Goal: Task Accomplishment & Management: Manage account settings

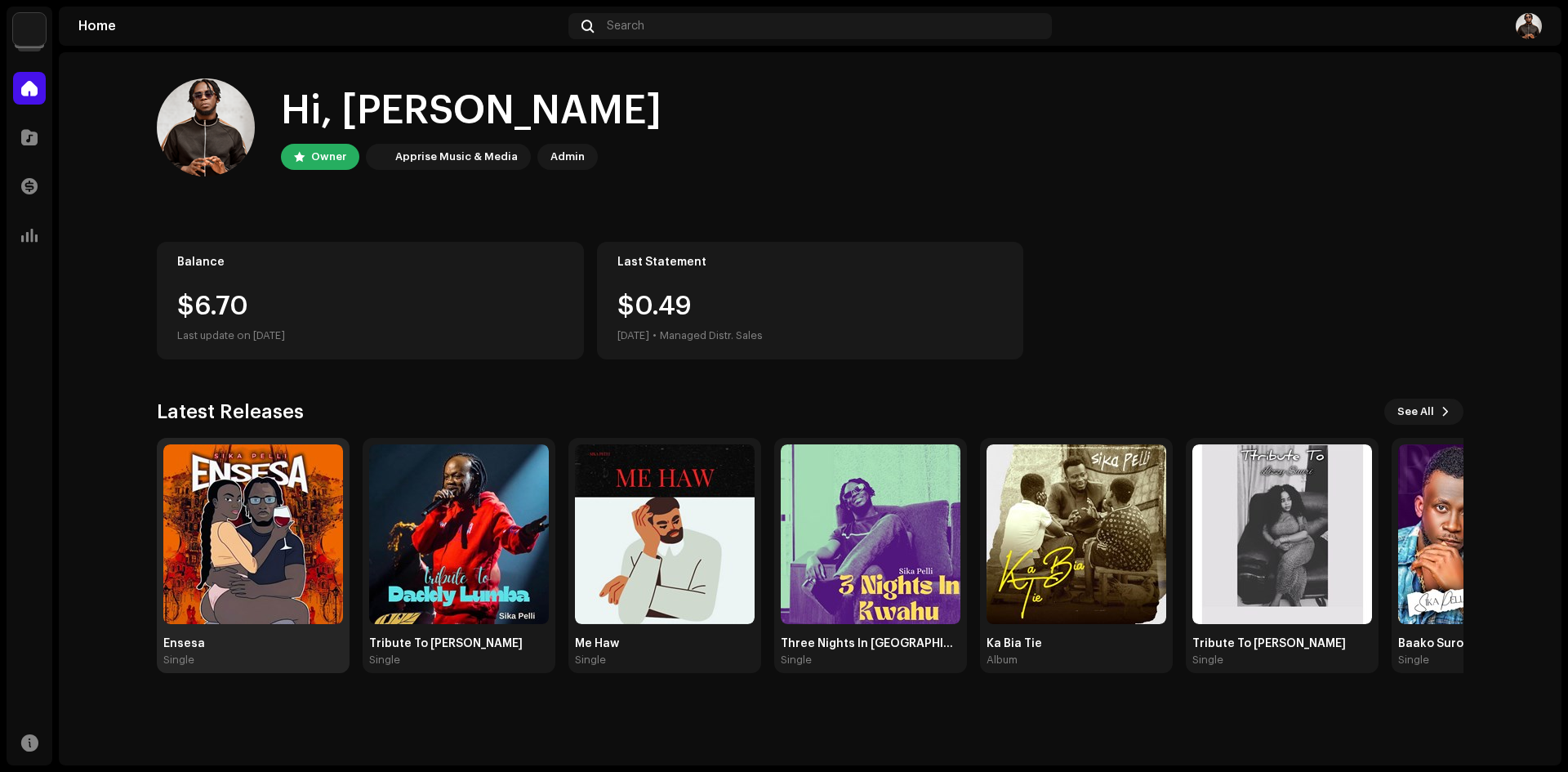
click at [242, 531] on img at bounding box center [253, 534] width 180 height 180
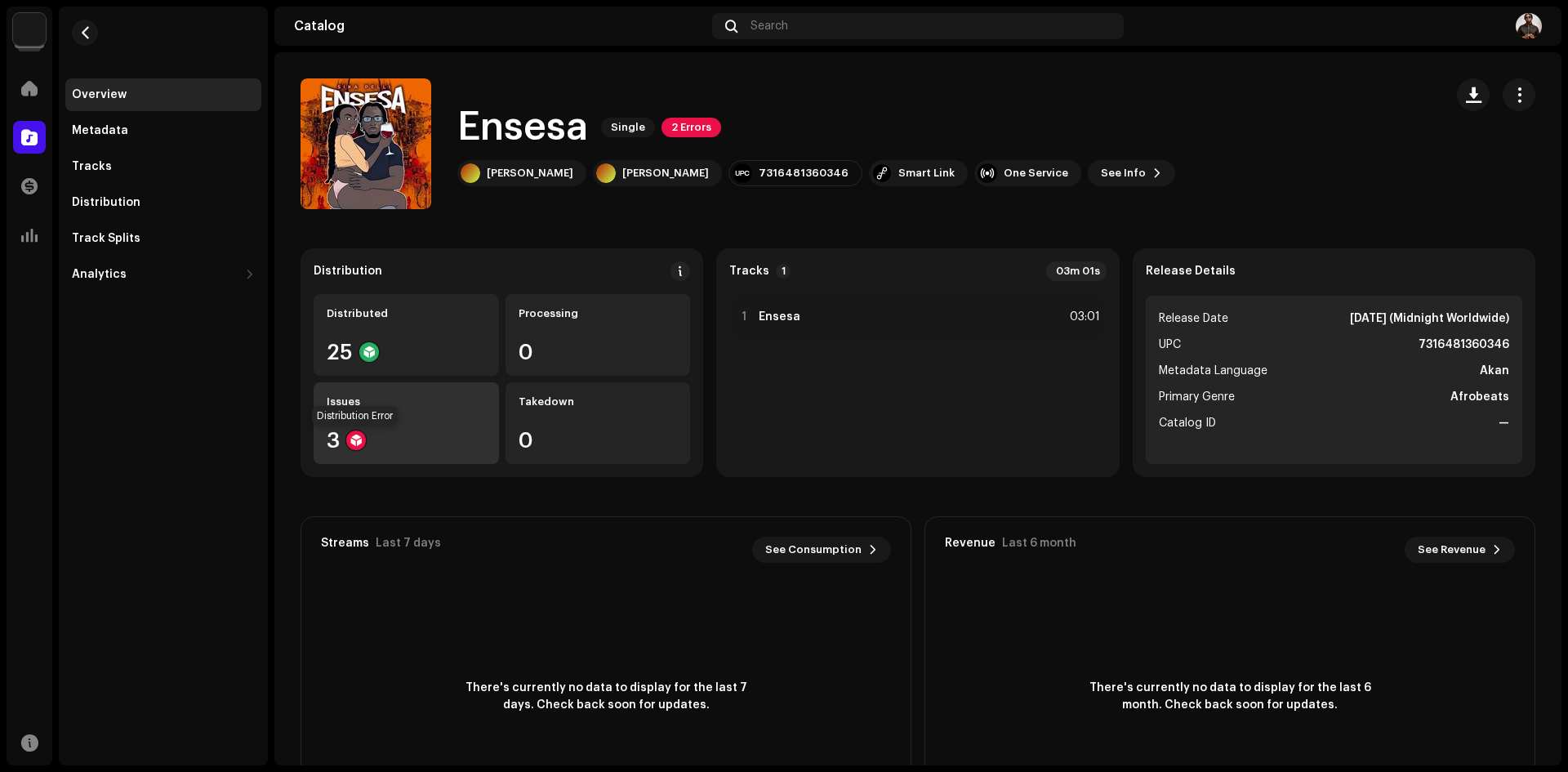
click at [352, 438] on div at bounding box center [356, 440] width 20 height 20
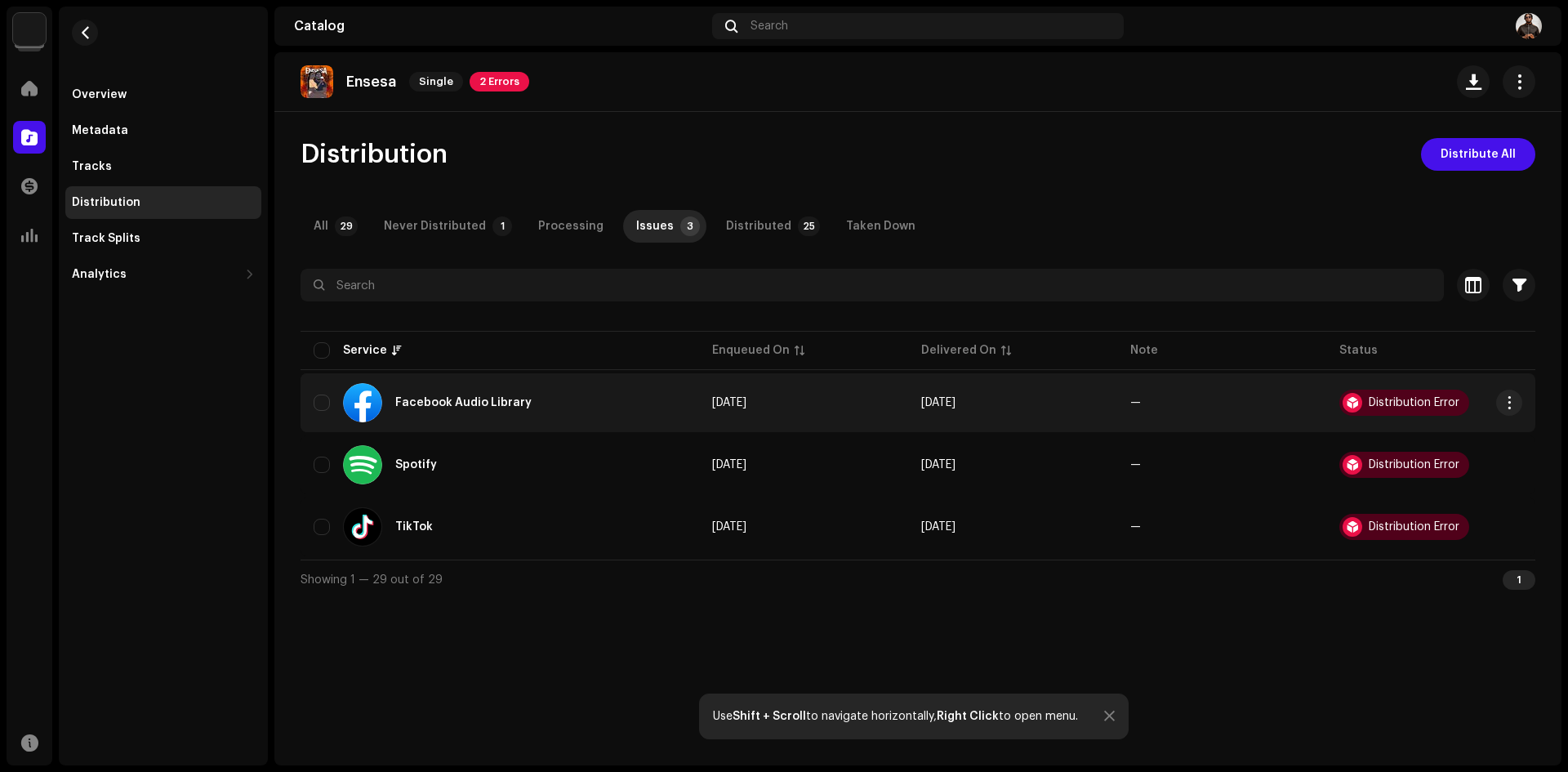
click at [1296, 398] on span "—" at bounding box center [1222, 403] width 183 height 12
click at [1509, 400] on span "button" at bounding box center [1510, 403] width 13 height 13
click at [1387, 440] on span "View Issues" at bounding box center [1391, 439] width 68 height 13
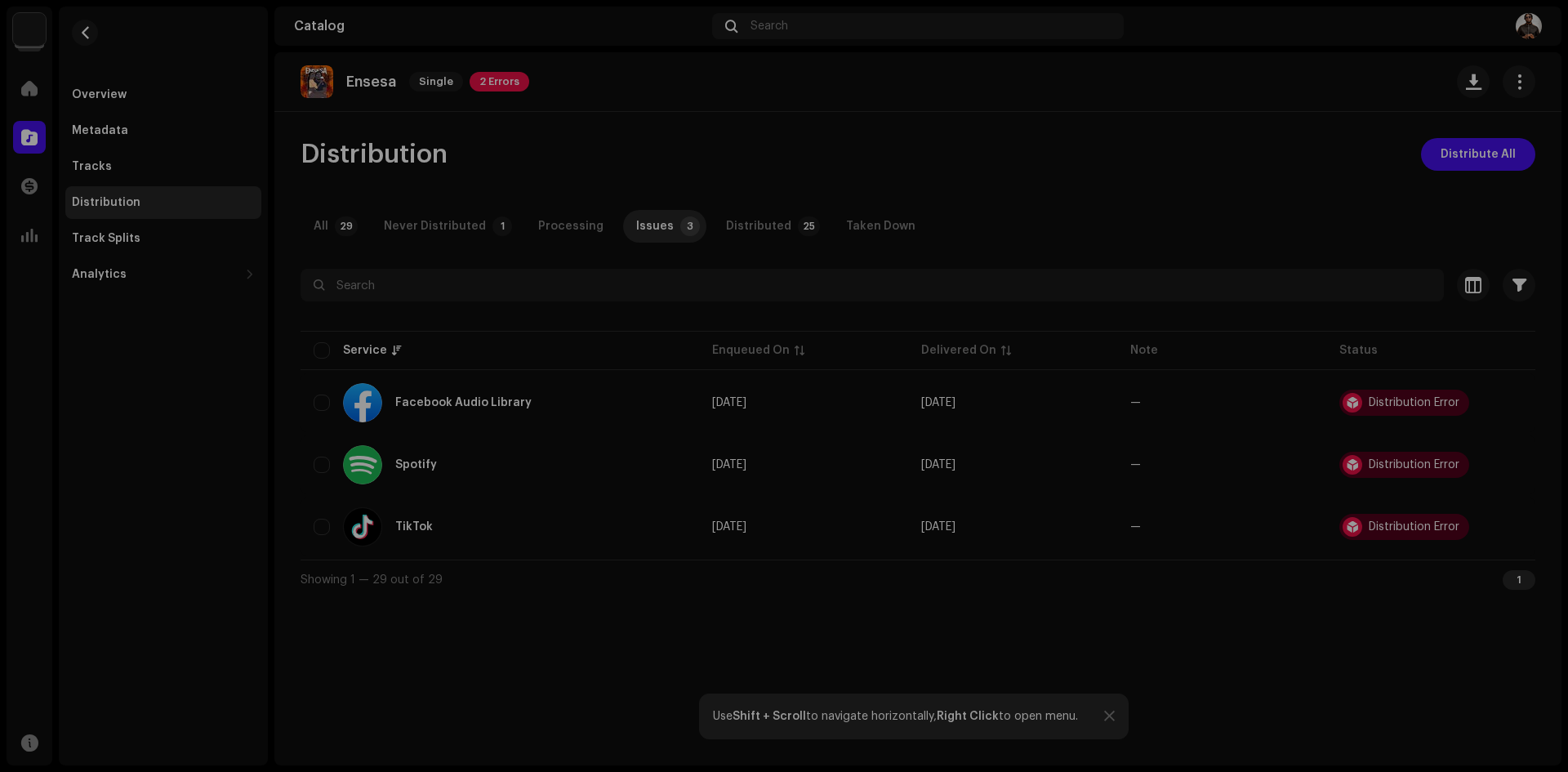
click at [933, 689] on div "Service Errors We received the errors below when distributing your release to t…" at bounding box center [784, 386] width 1568 height 772
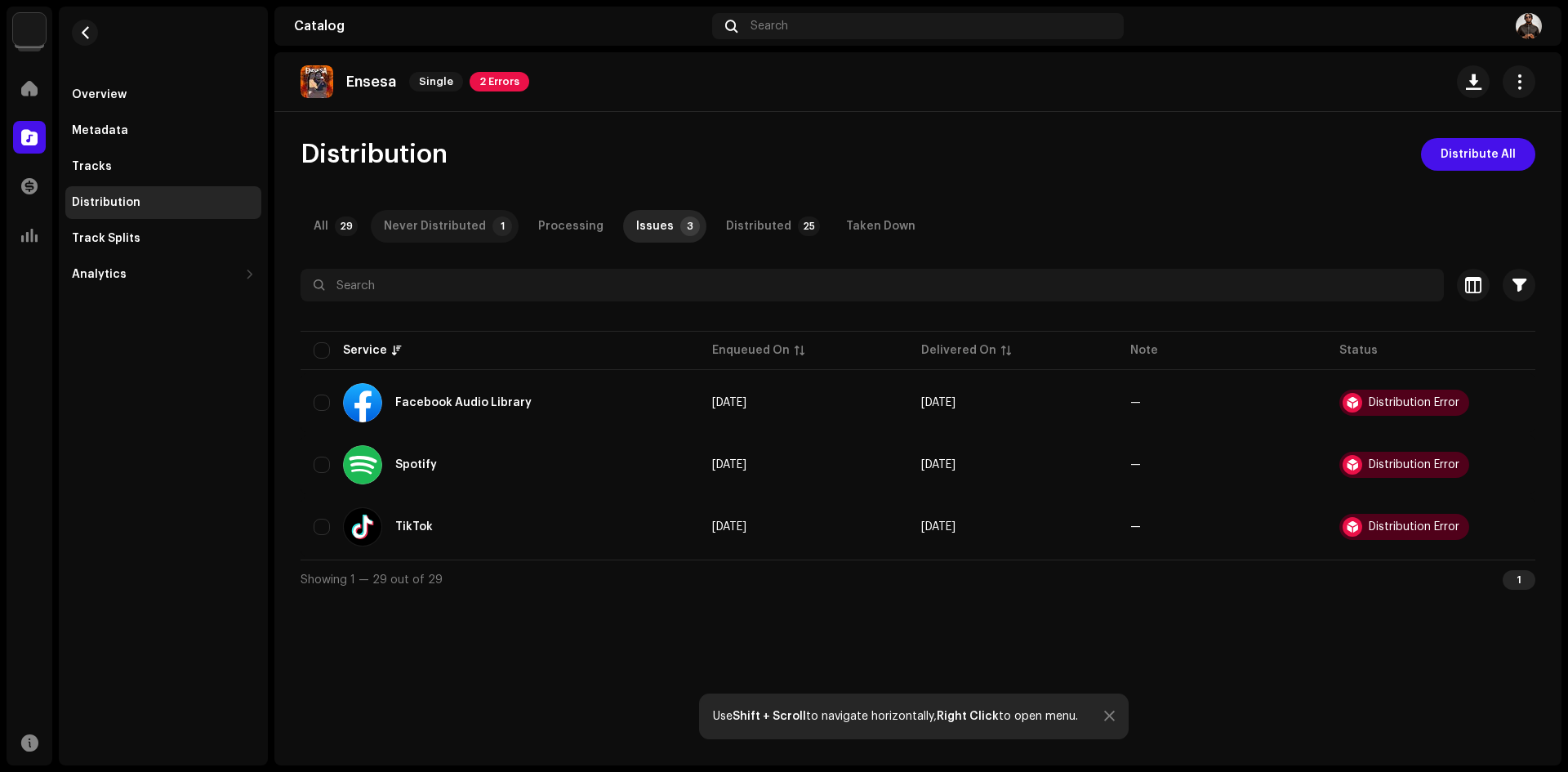
click at [446, 220] on div "Never Distributed" at bounding box center [435, 226] width 102 height 33
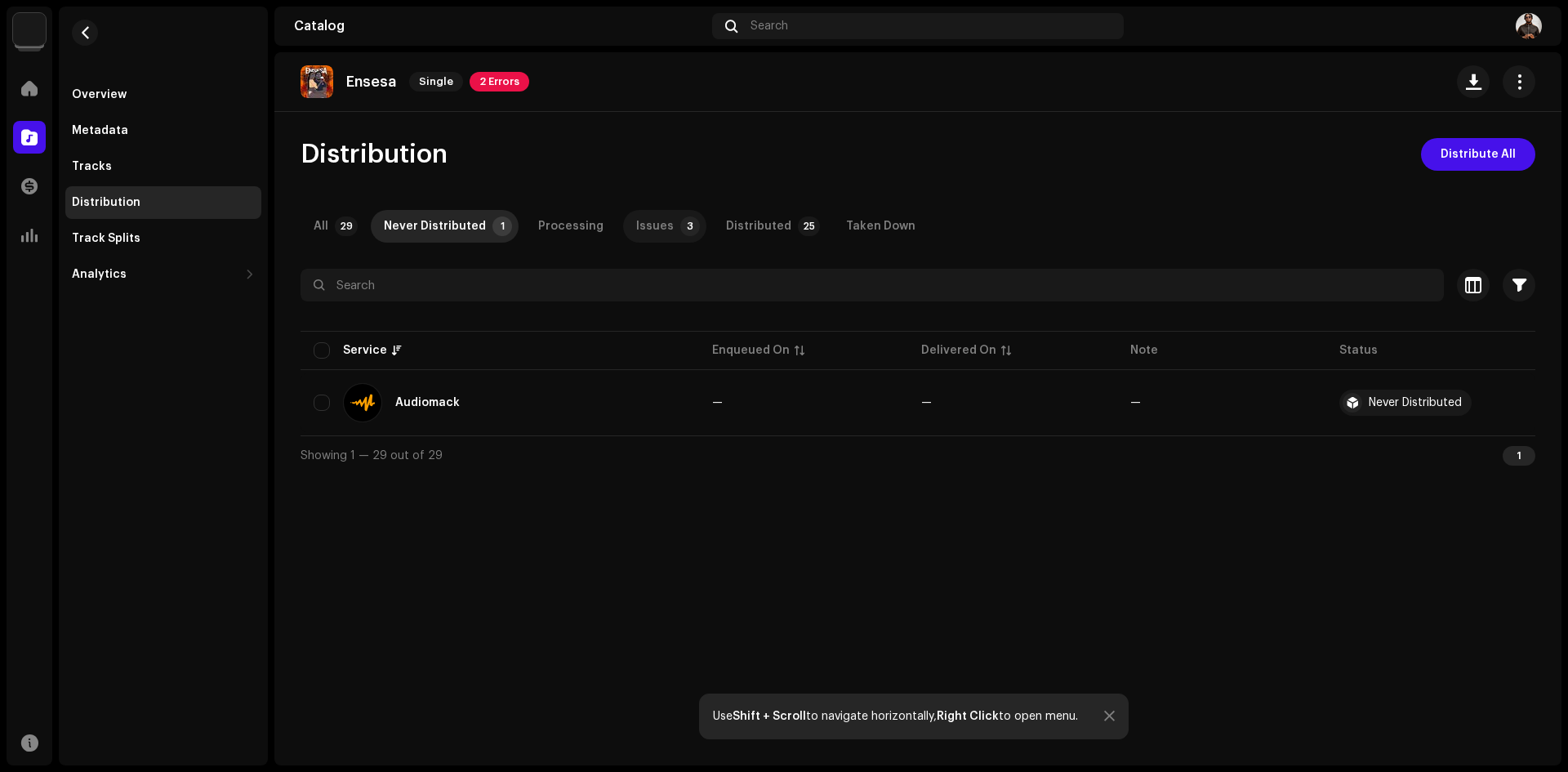
click at [656, 222] on div "Issues" at bounding box center [655, 226] width 38 height 33
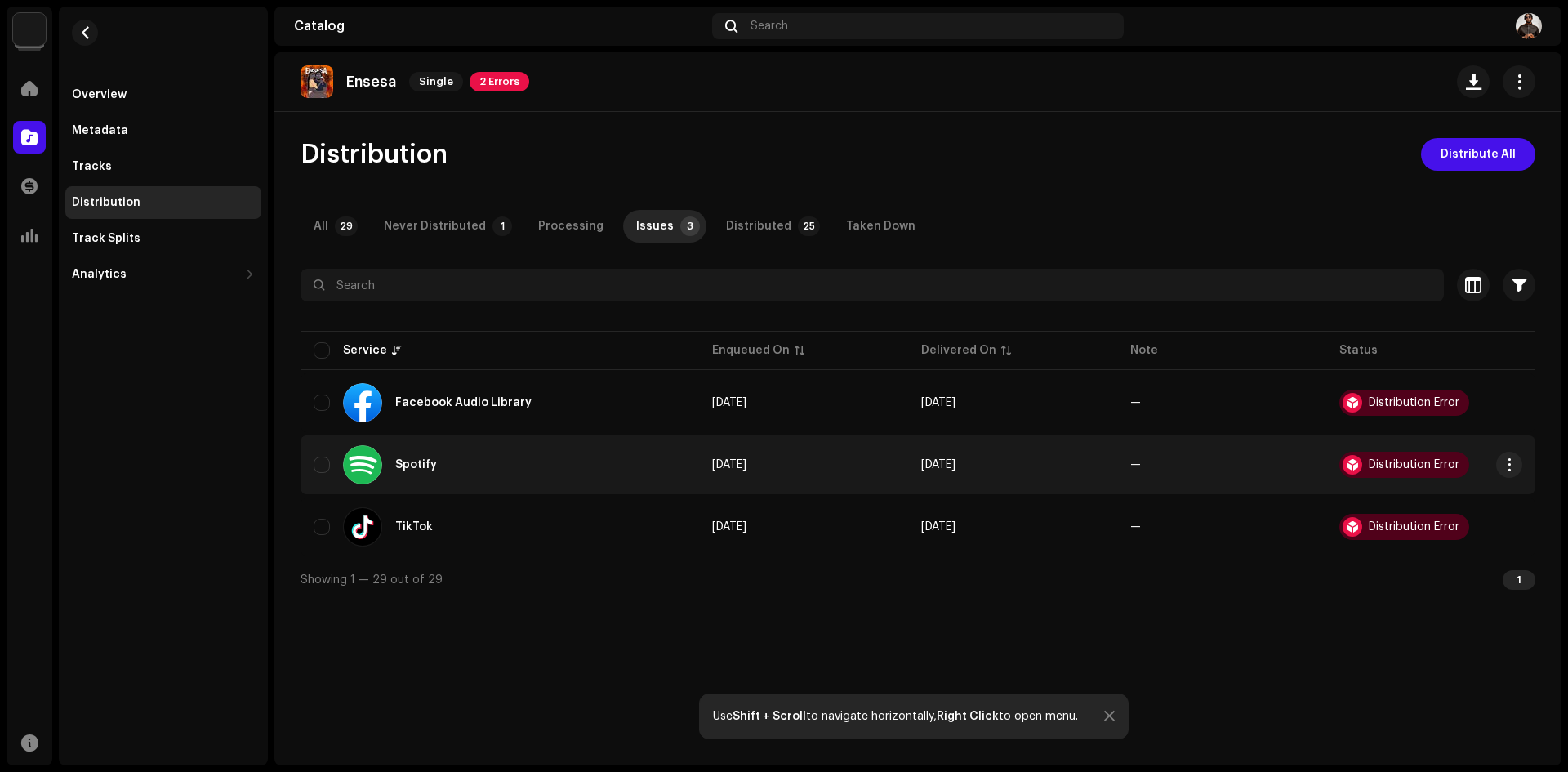
drag, startPoint x: 1065, startPoint y: 497, endPoint x: 1032, endPoint y: 490, distance: 33.7
click at [1032, 490] on tbody "Facebook Audio Library [DATE] [DATE] — Distribution Error Spotify [DATE] [DATE]…" at bounding box center [918, 464] width 1235 height 183
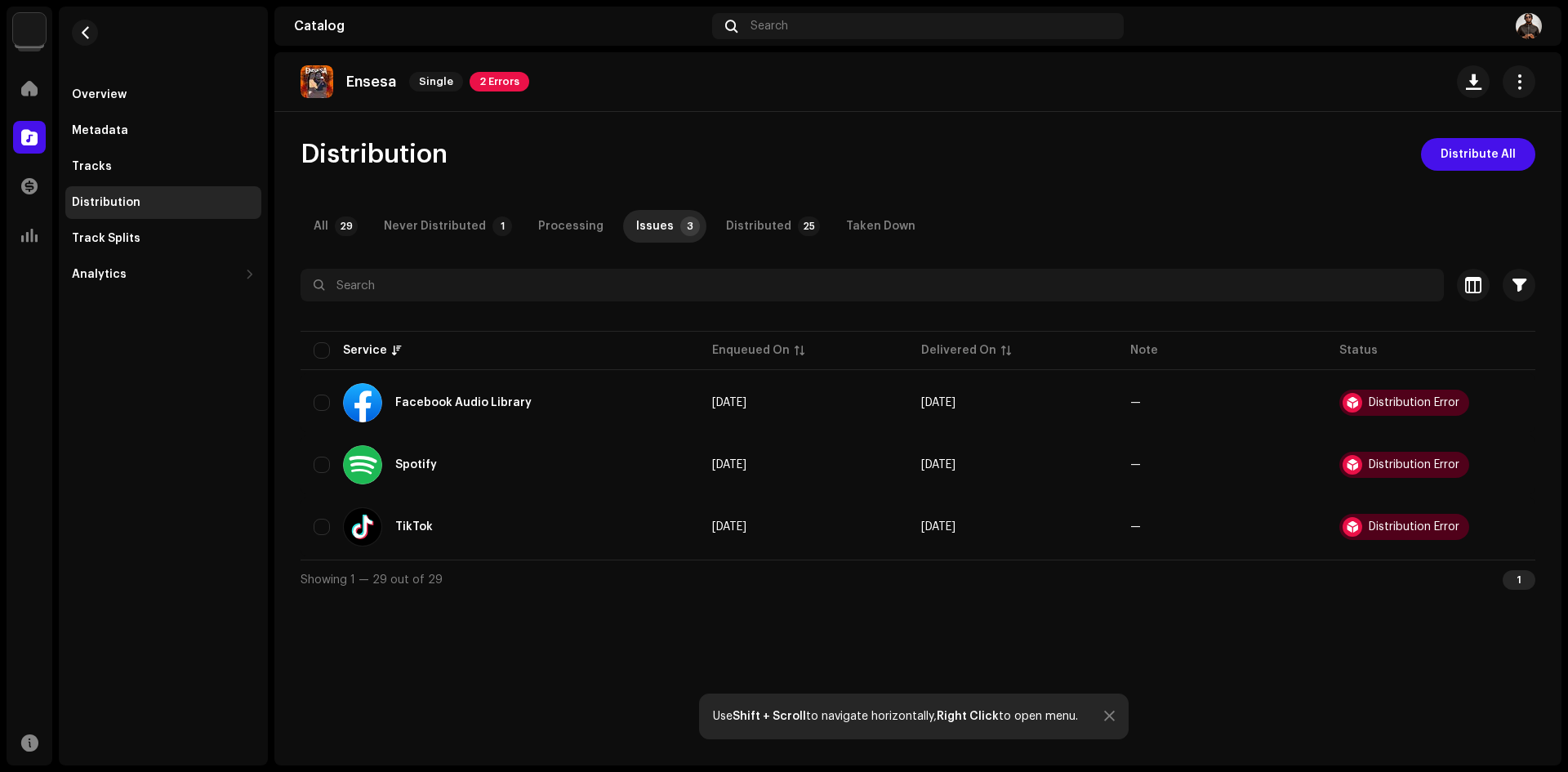
click at [849, 585] on div "Showing 1 — 29 out of 29 1" at bounding box center [918, 580] width 1235 height 39
click at [1462, 147] on span "Distribute All" at bounding box center [1479, 154] width 75 height 33
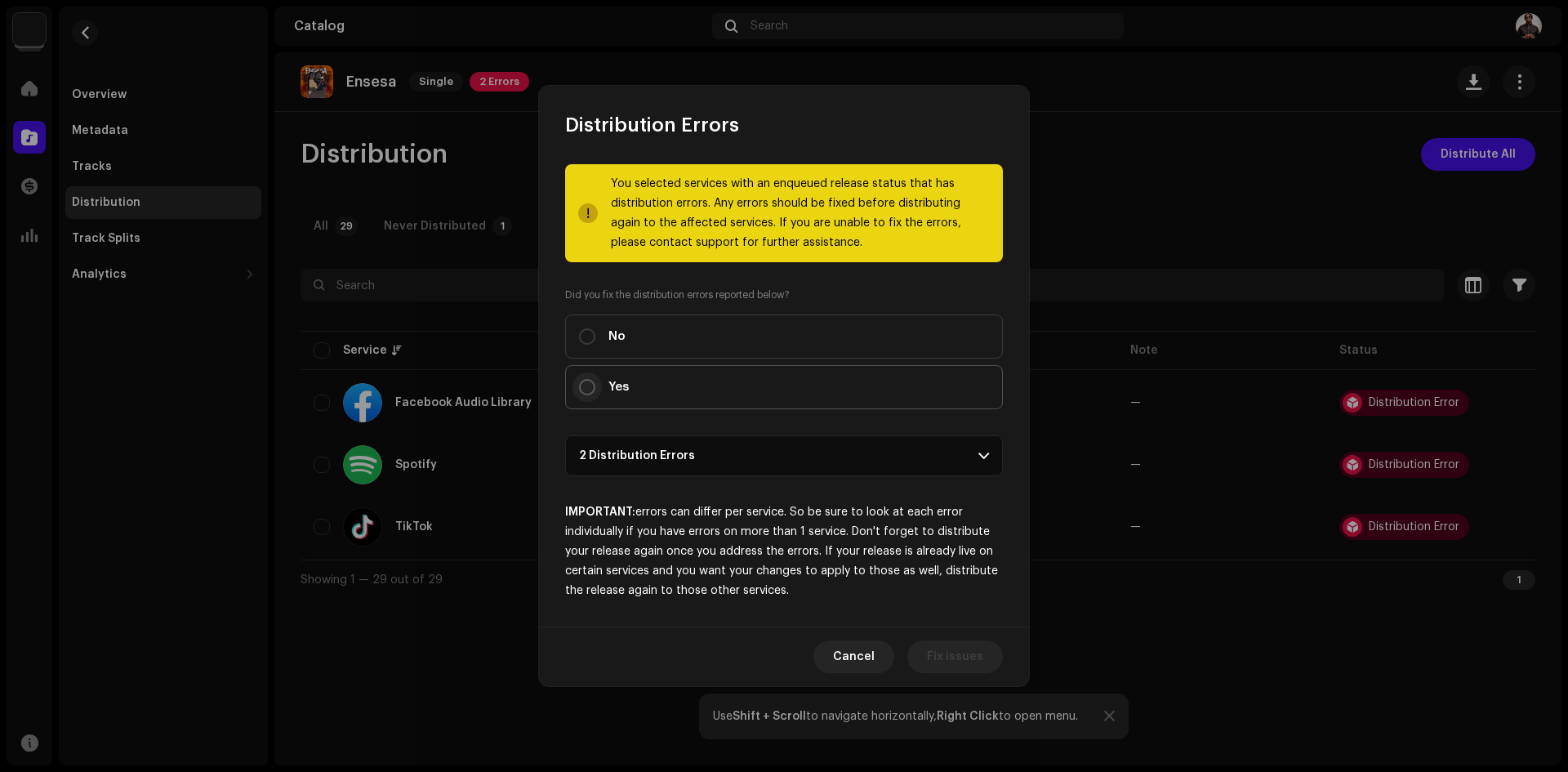
click at [586, 383] on input "Yes" at bounding box center [587, 387] width 16 height 16
radio input "true"
click at [748, 551] on div "IMPORTANT: errors can differ per service. So be sure to look at each error indi…" at bounding box center [784, 552] width 437 height 98
click at [837, 577] on div "IMPORTANT: errors can differ per service. So be sure to look at each error indi…" at bounding box center [784, 552] width 437 height 98
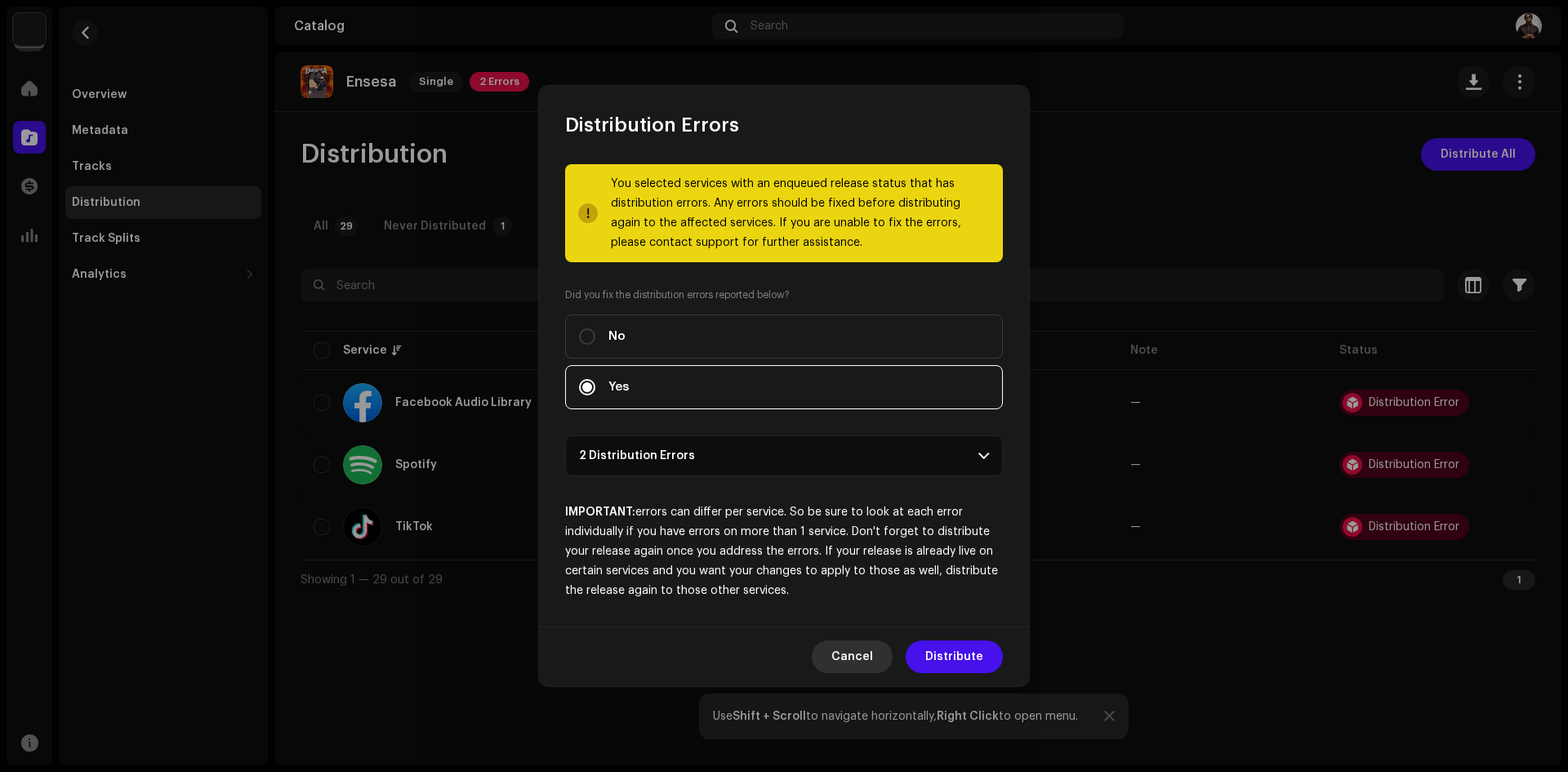
click at [849, 657] on span "Cancel" at bounding box center [852, 657] width 42 height 33
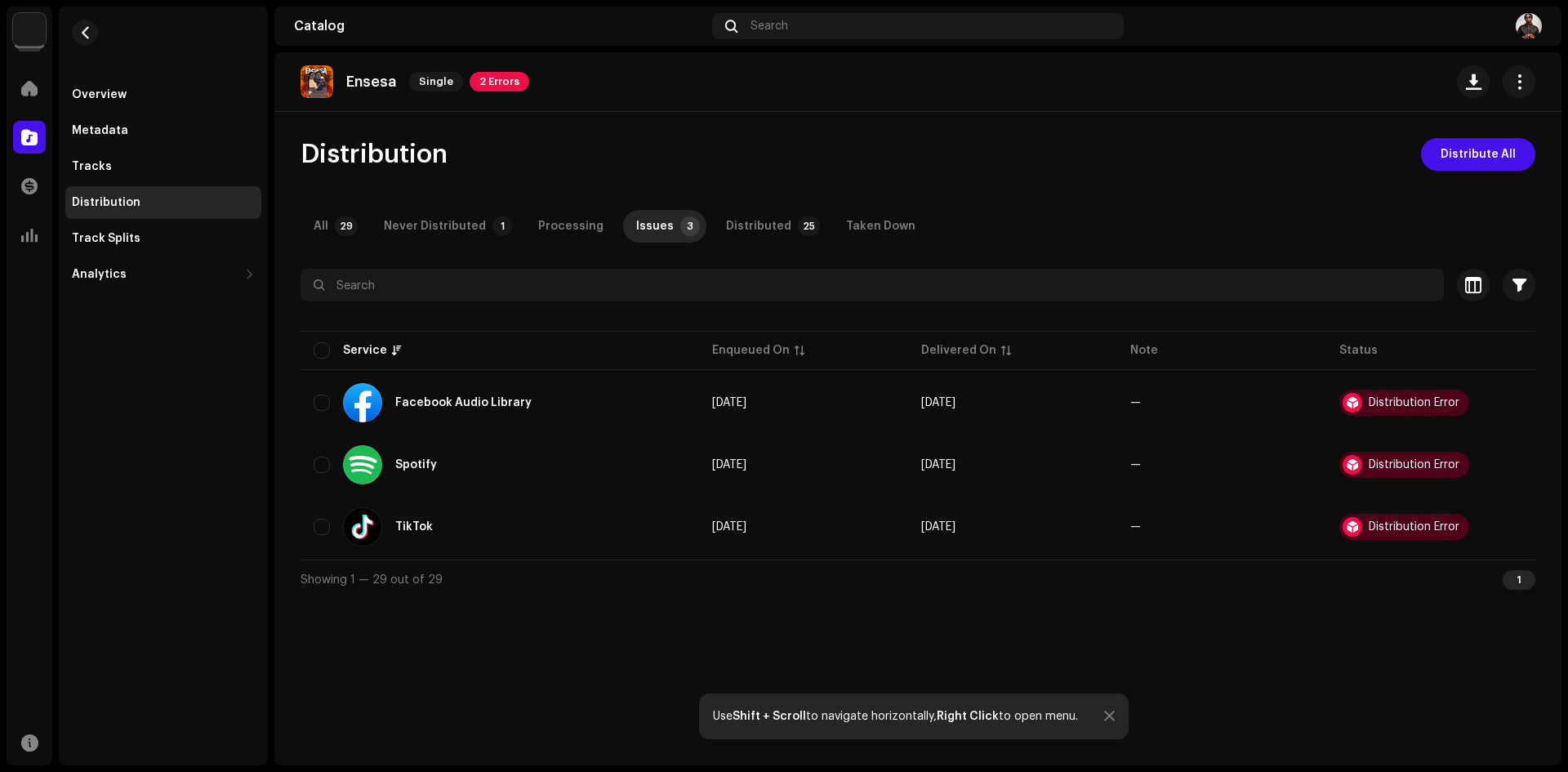
drag, startPoint x: 846, startPoint y: 657, endPoint x: 802, endPoint y: 654, distance: 44.1
click at [802, 654] on div "Ensesa Single 2 Errors Distribution Distribute All All 29 Never Distributed 1 P…" at bounding box center [918, 408] width 1287 height 713
click at [341, 212] on p-tab "All 29" at bounding box center [332, 226] width 64 height 33
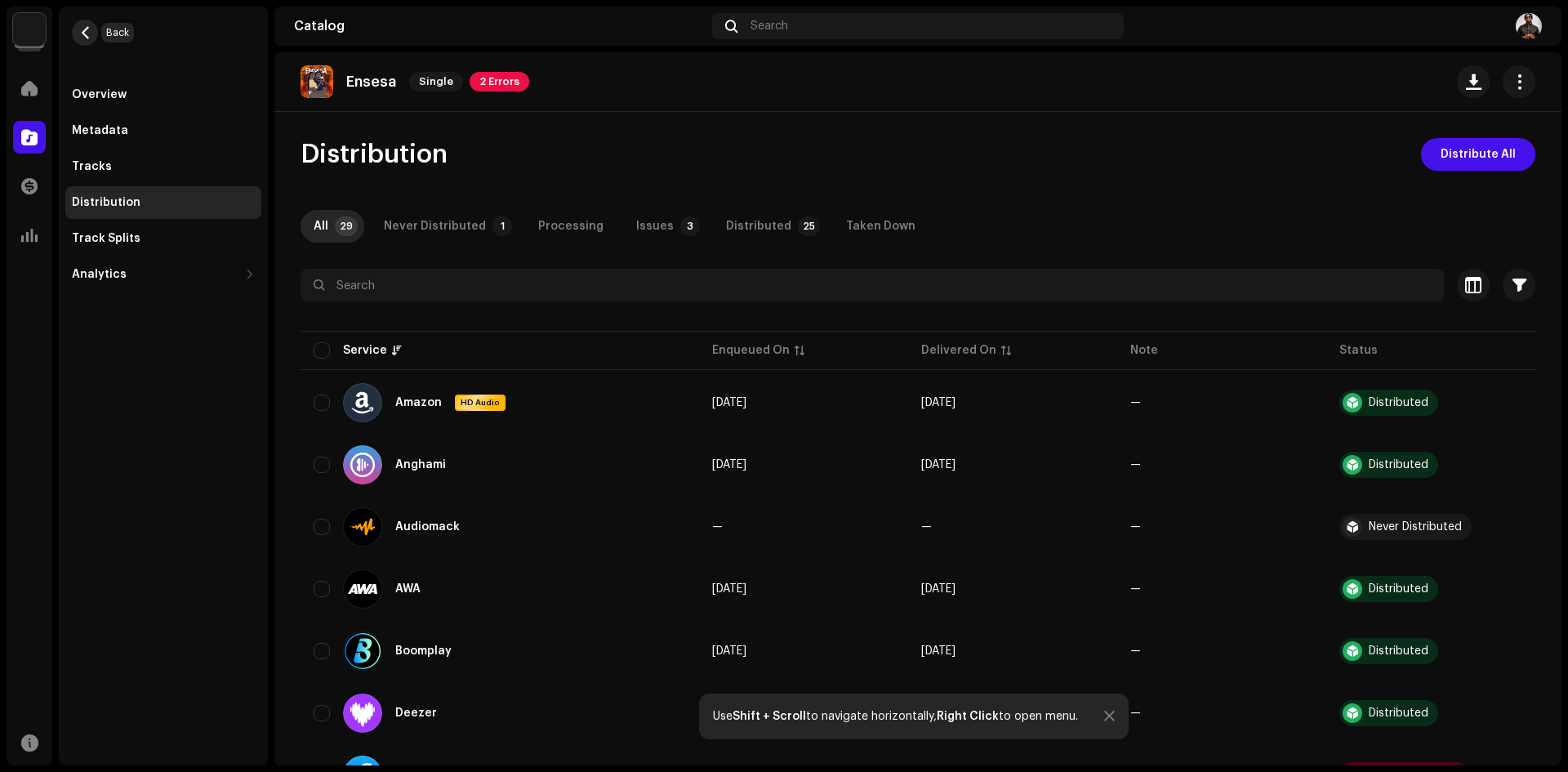
click at [89, 38] on span "button" at bounding box center [86, 32] width 13 height 13
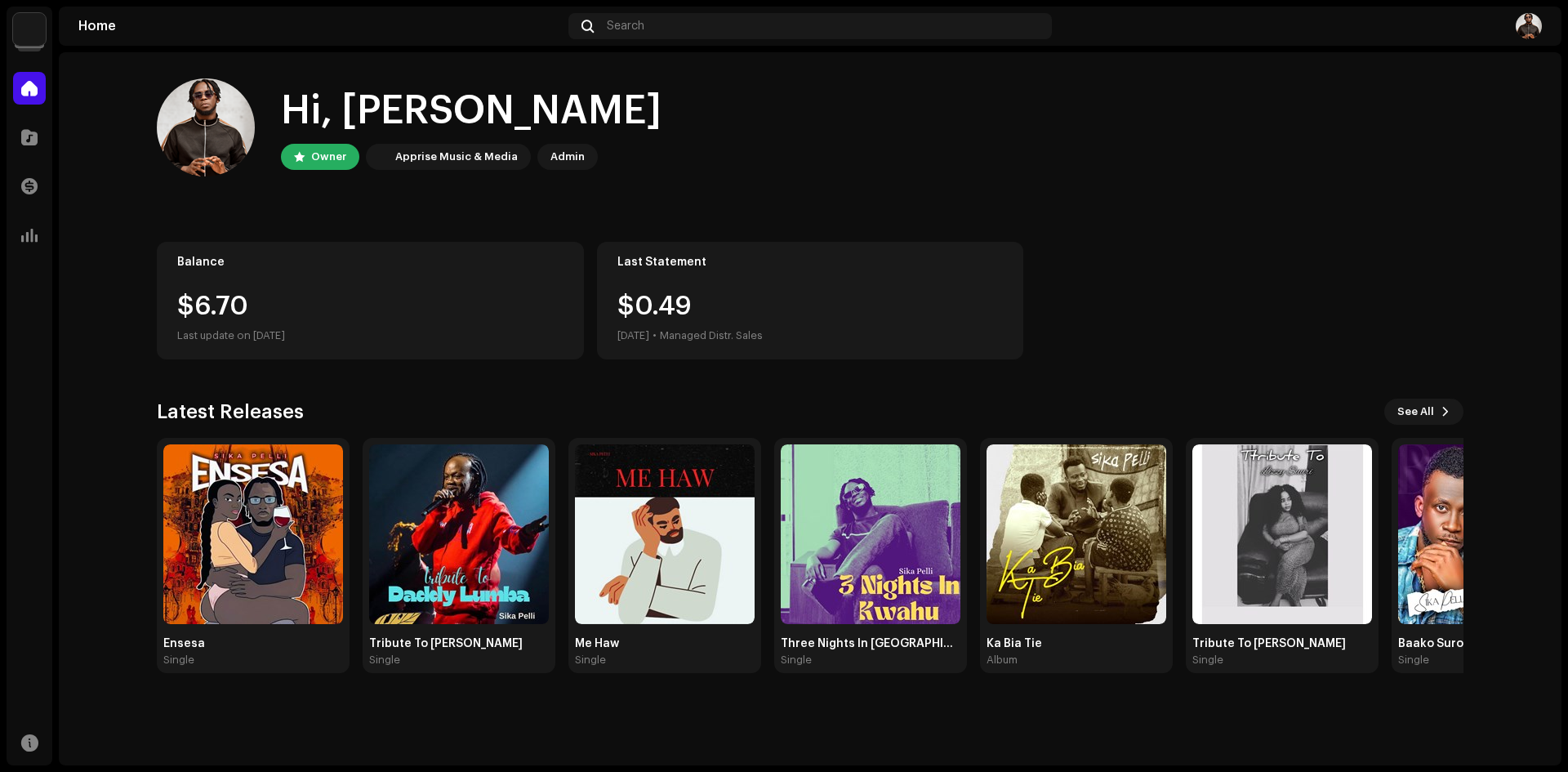
click at [138, 217] on div "Hi, Psalmuel Owner Apprise Music & Media Admin Balance $6.70 Last update on [DA…" at bounding box center [809, 375] width 1359 height 647
click at [30, 138] on span at bounding box center [30, 137] width 16 height 13
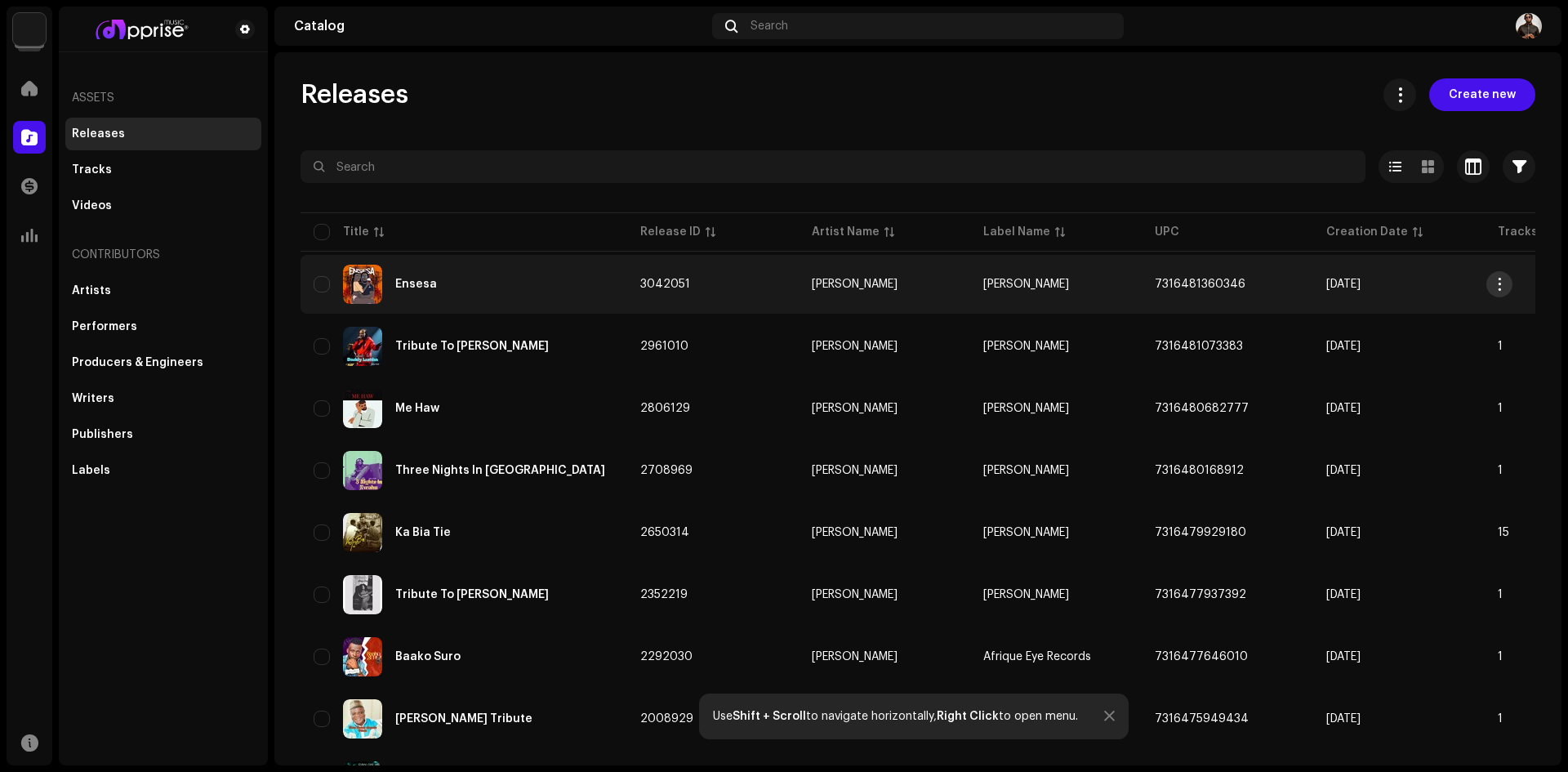
click at [1498, 286] on span "button" at bounding box center [1500, 284] width 13 height 13
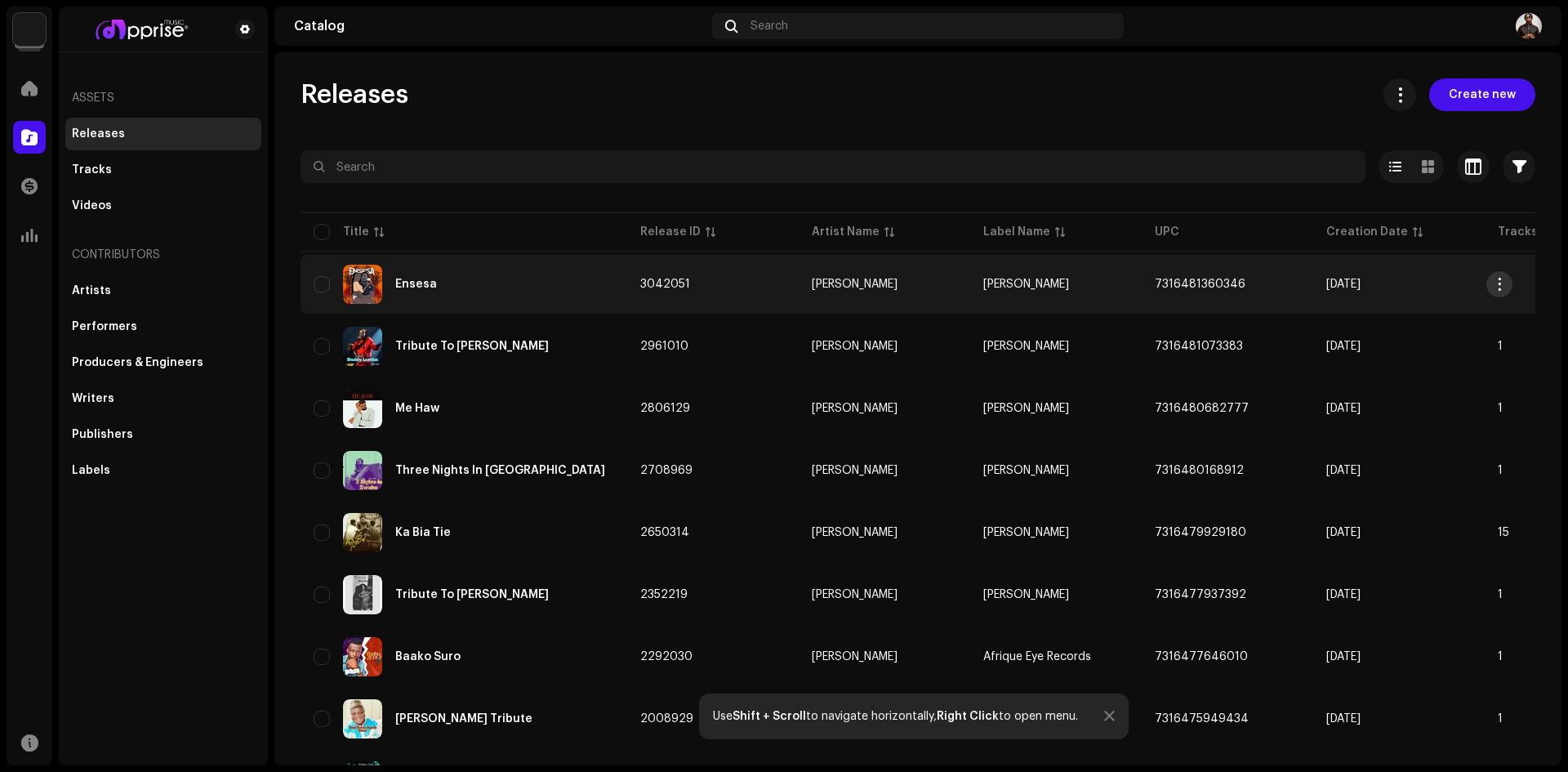
click at [1505, 284] on span "button" at bounding box center [1500, 284] width 13 height 13
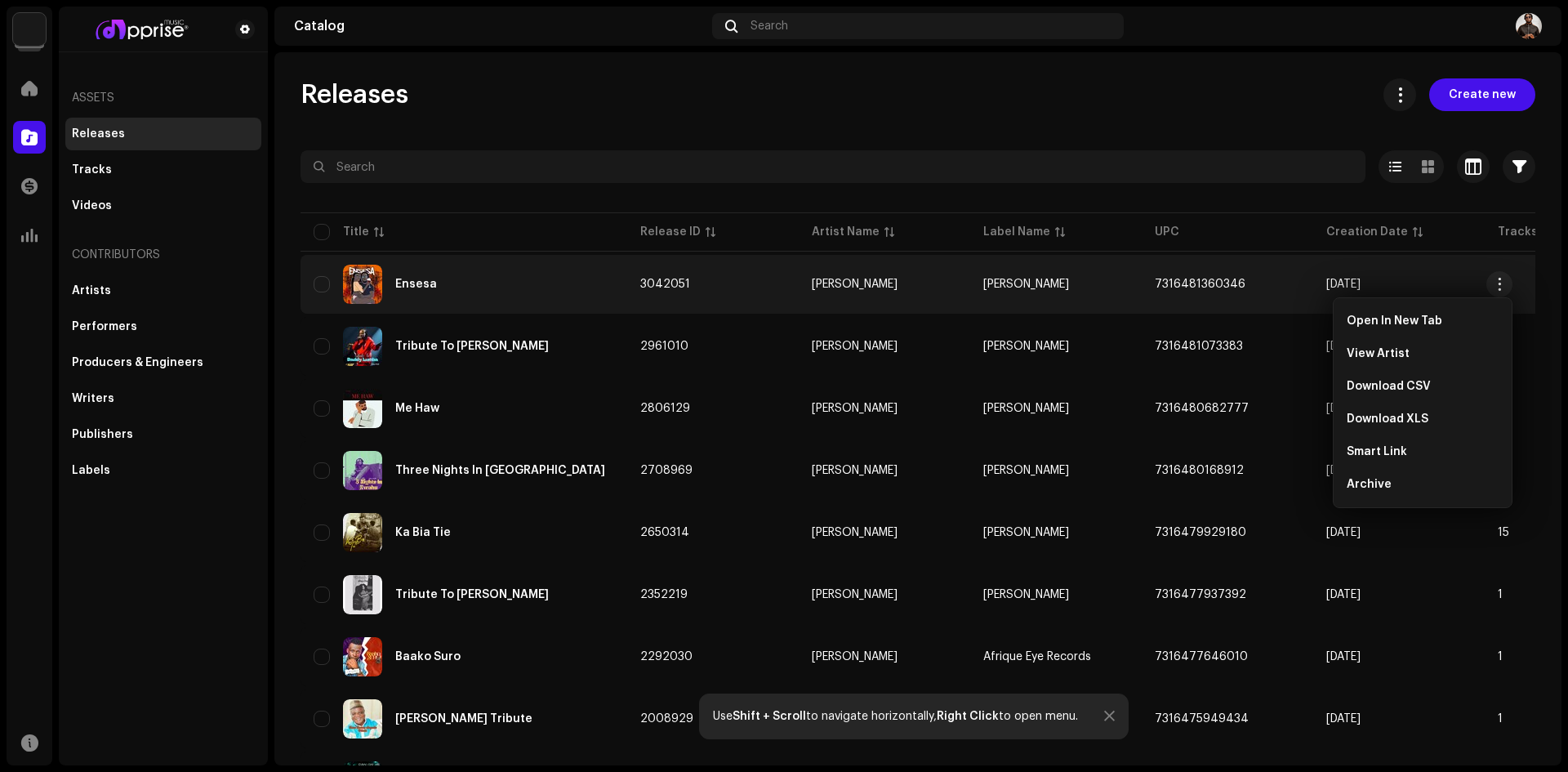
click at [1205, 90] on div "Releases Create new" at bounding box center [918, 95] width 1235 height 33
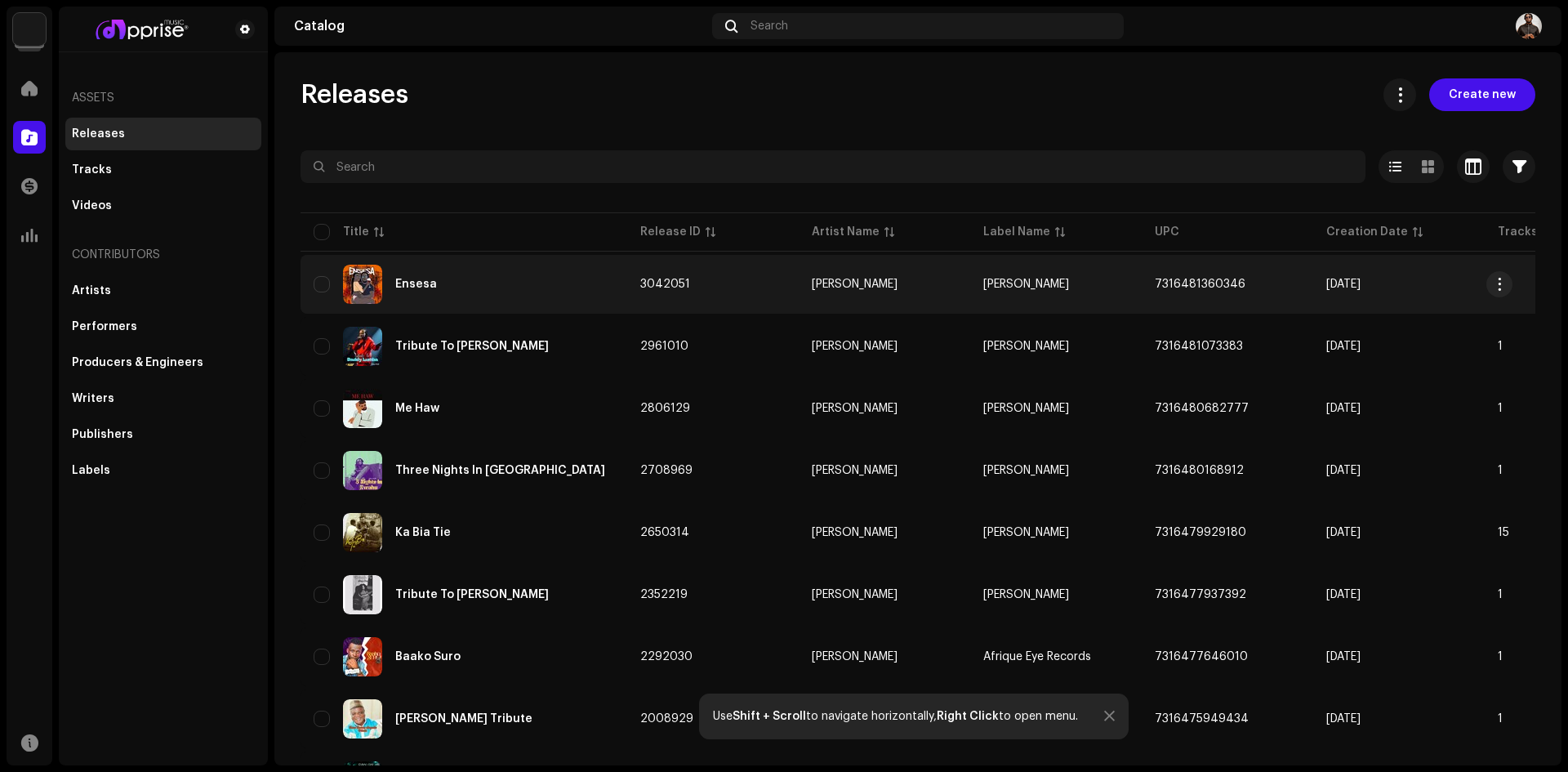
click at [1299, 293] on td "7316481360346" at bounding box center [1228, 284] width 172 height 59
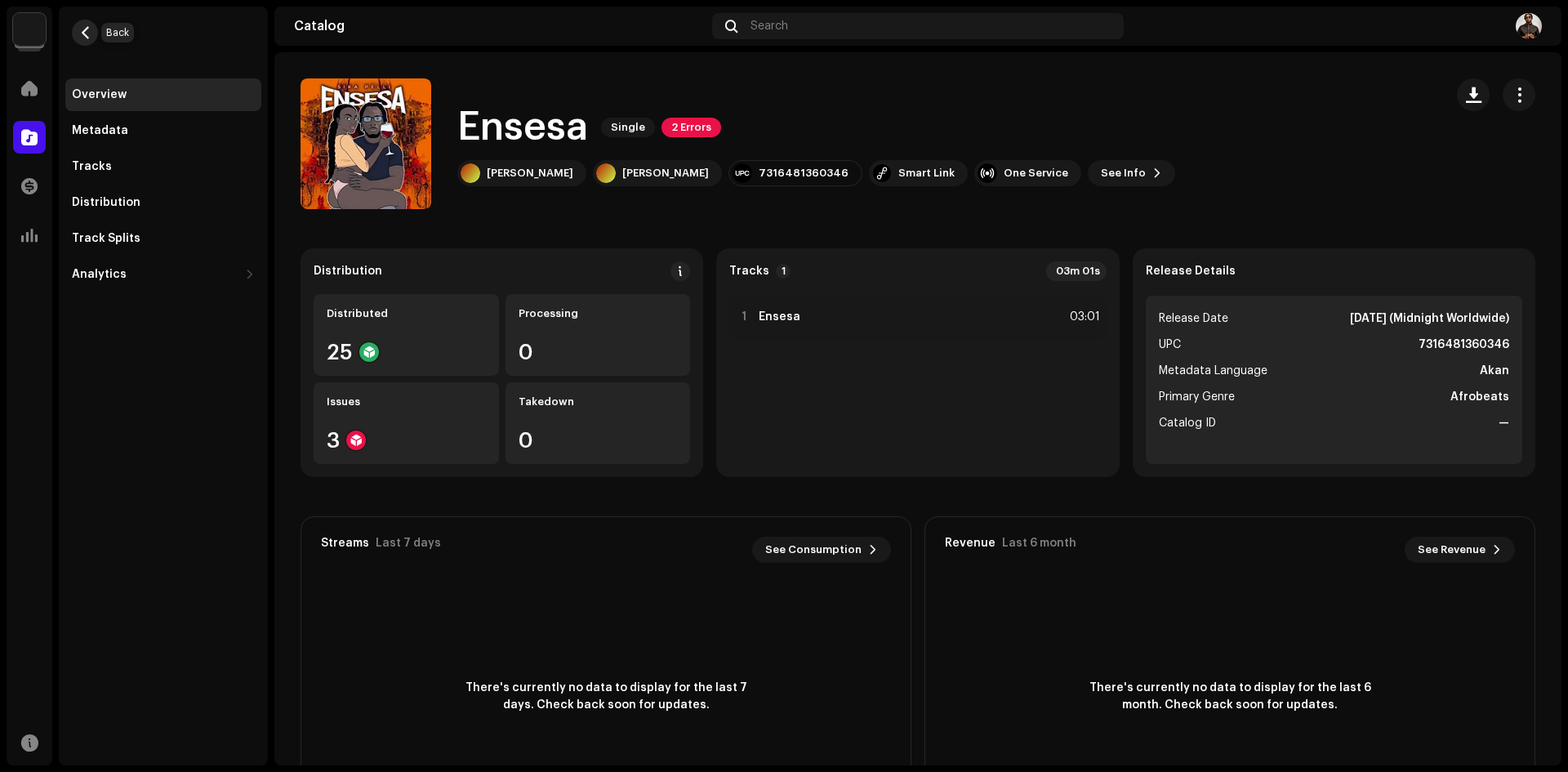
click at [88, 27] on span "button" at bounding box center [86, 32] width 13 height 13
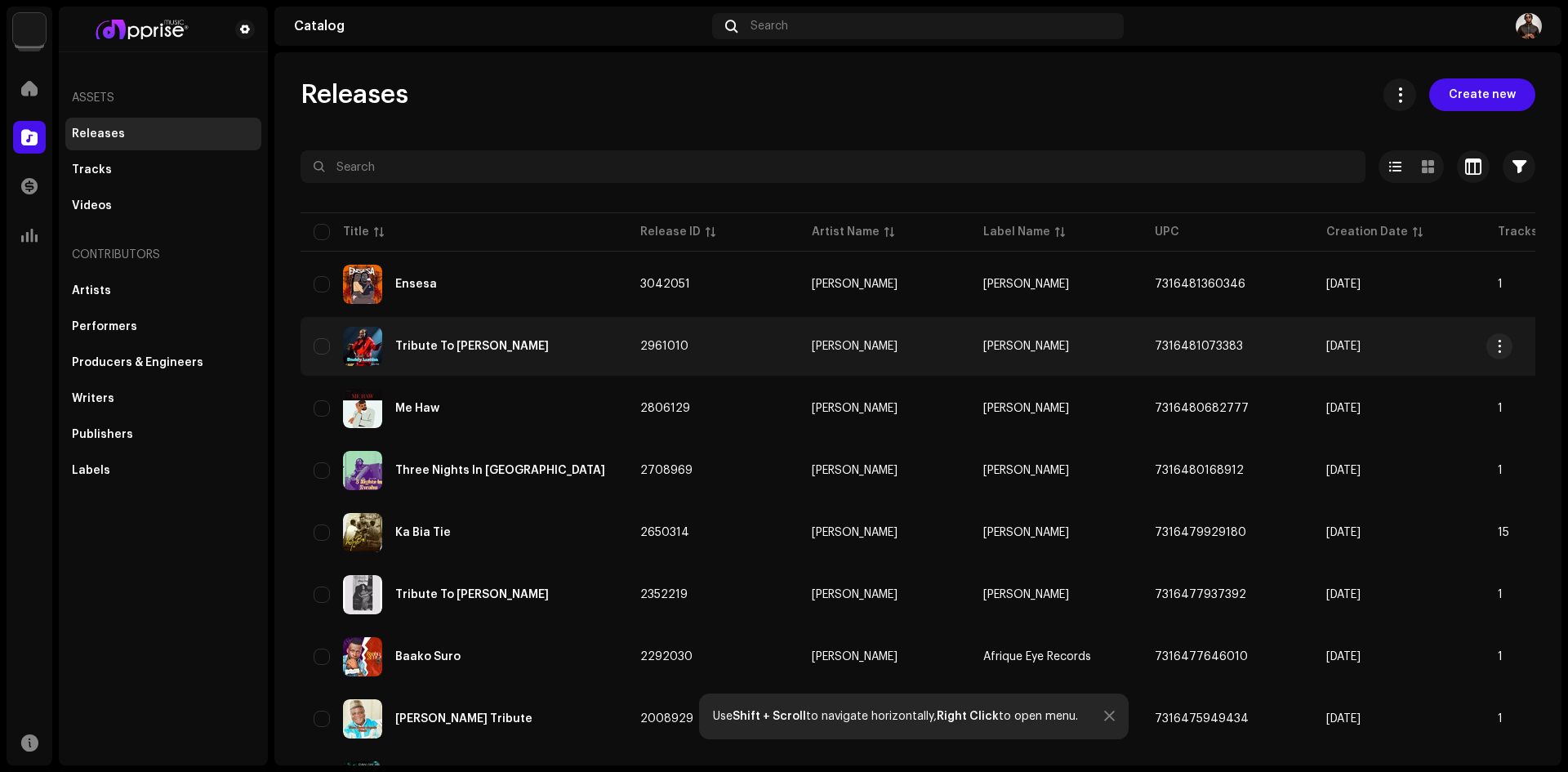
click at [922, 352] on td "[PERSON_NAME]" at bounding box center [885, 346] width 172 height 59
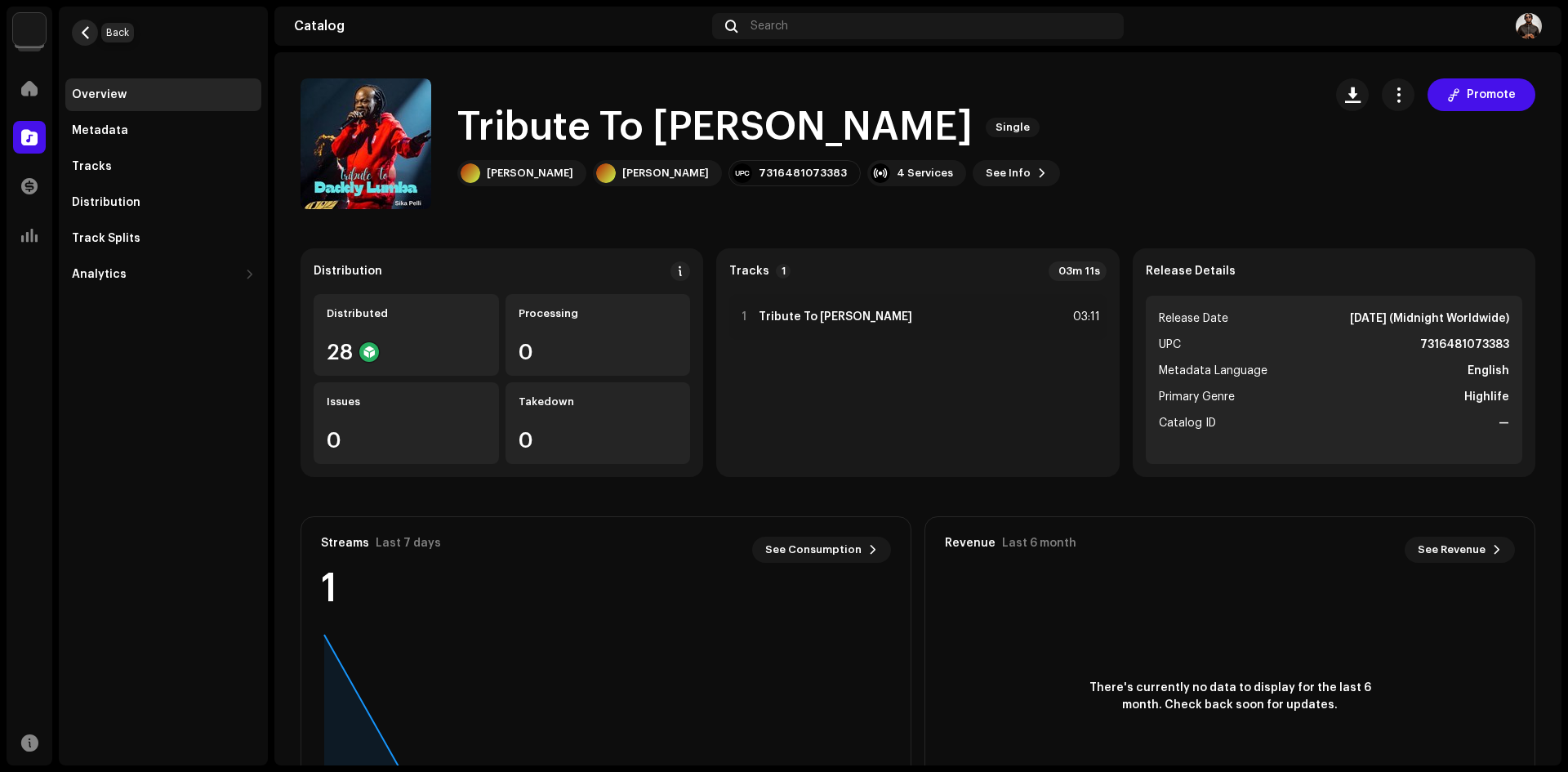
click at [88, 29] on span "button" at bounding box center [86, 32] width 13 height 13
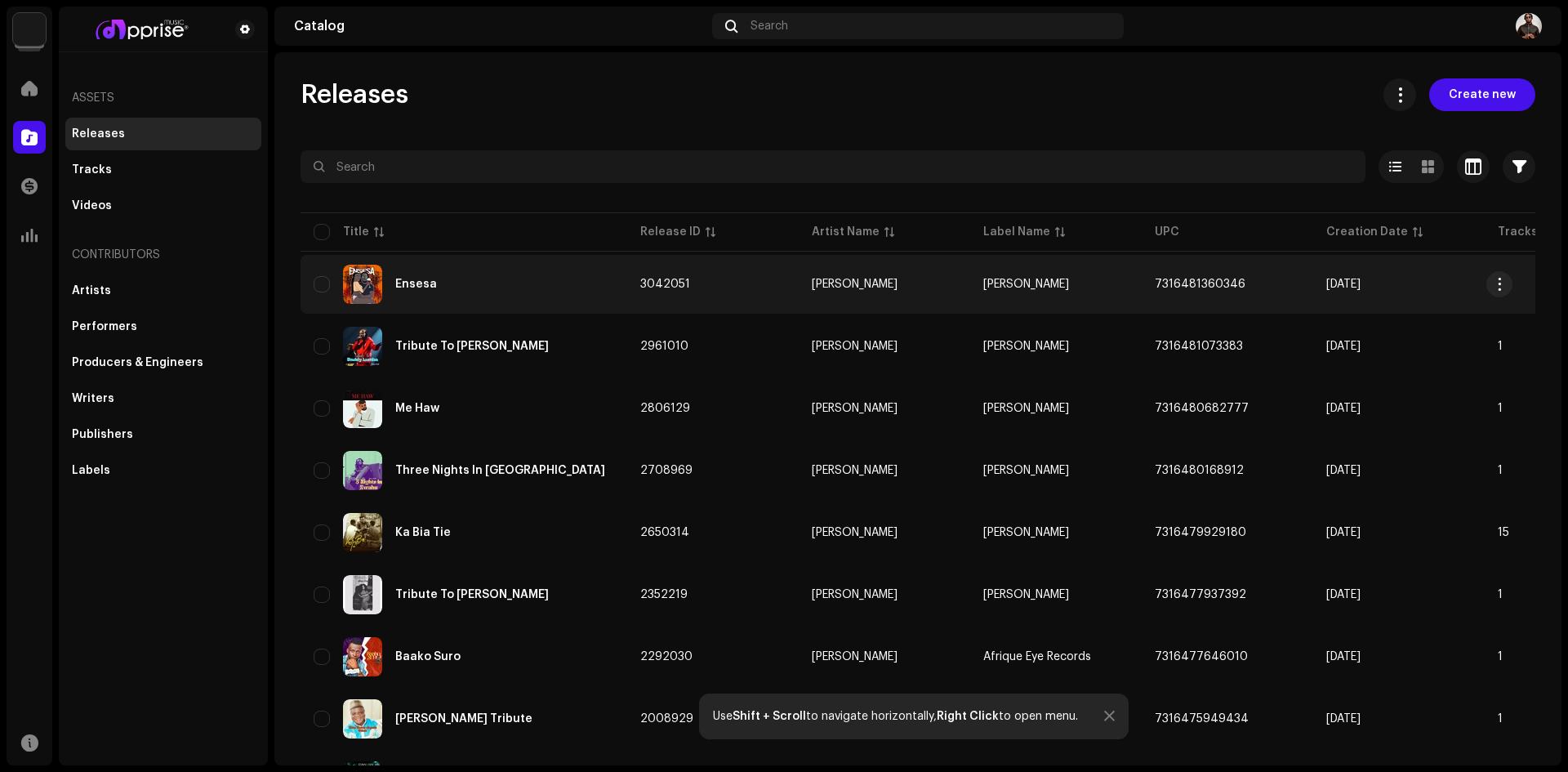
click at [560, 276] on div "Ensesa" at bounding box center [464, 284] width 301 height 39
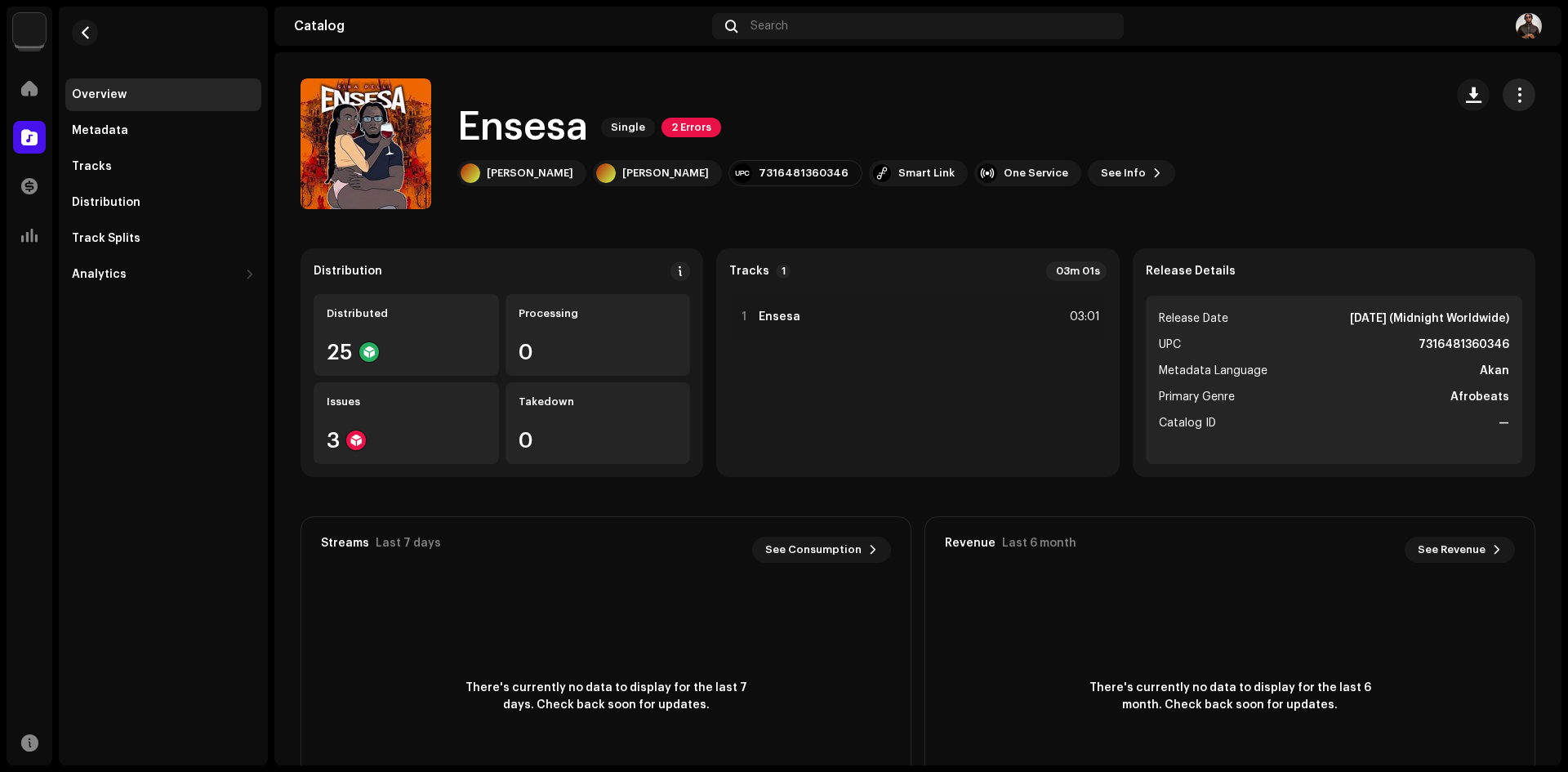
click at [1512, 92] on span "button" at bounding box center [1519, 95] width 15 height 13
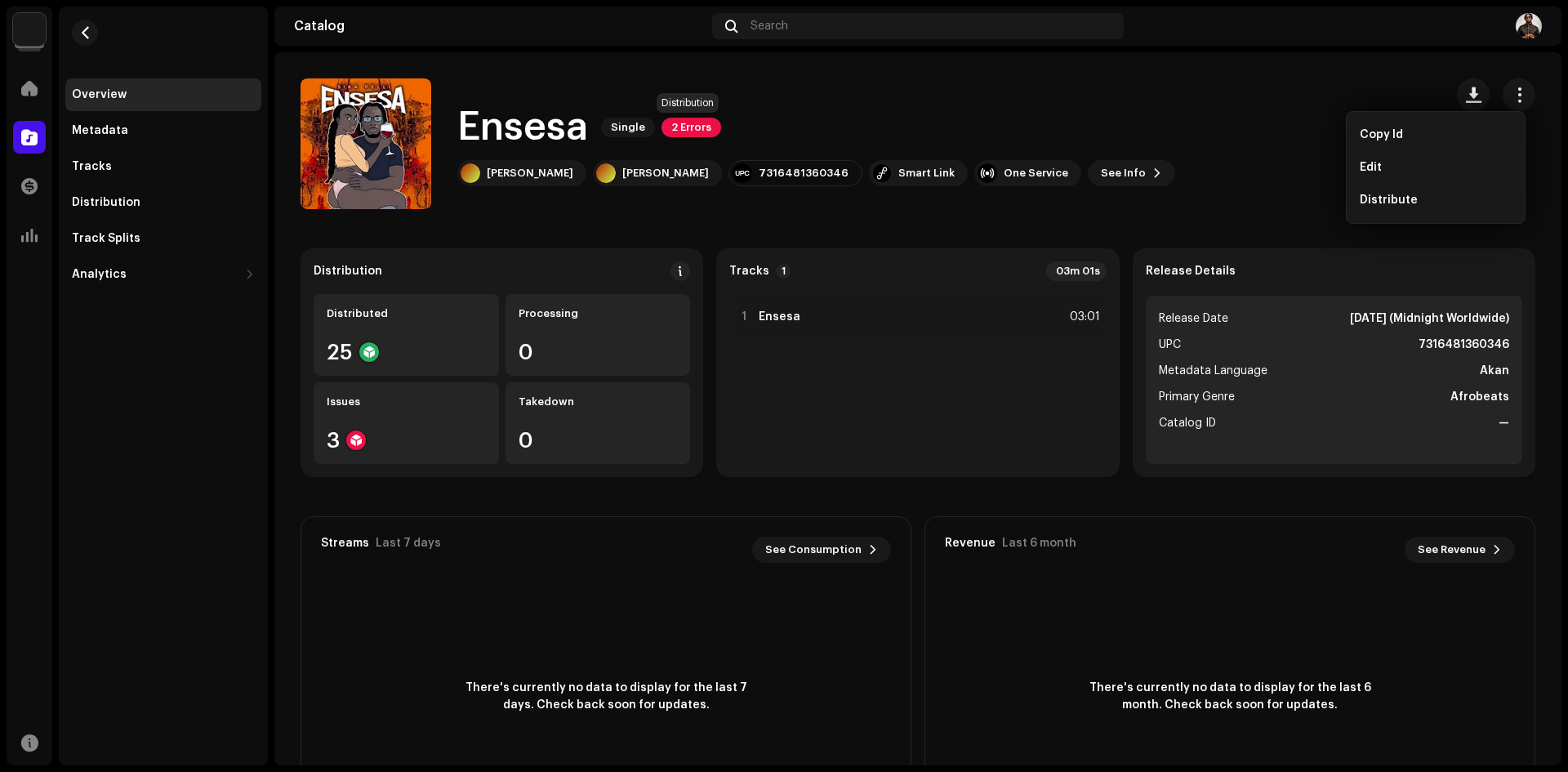
click at [699, 130] on span "2 Errors" at bounding box center [691, 127] width 60 height 20
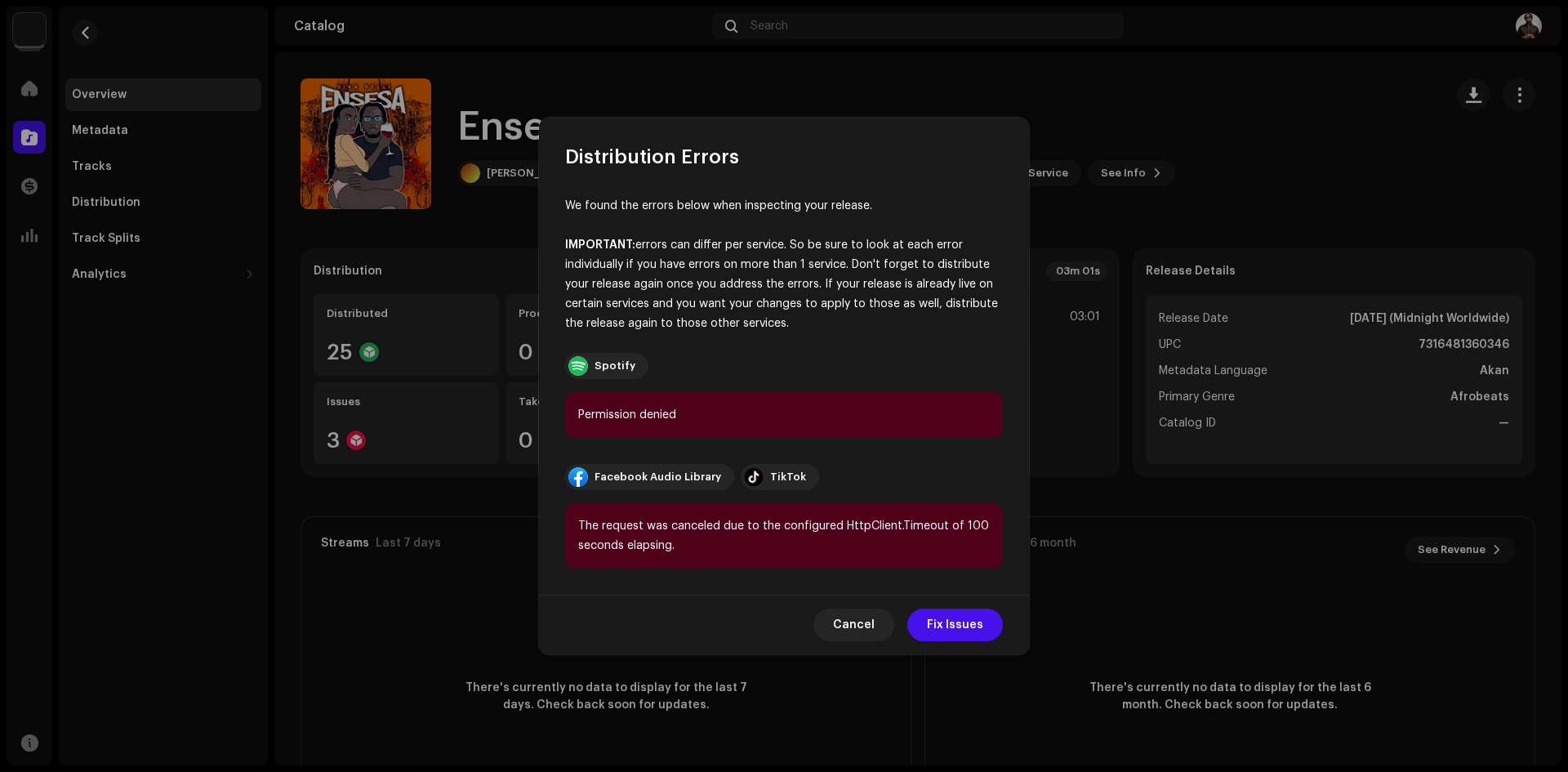
click at [882, 352] on div "Spotify" at bounding box center [784, 365] width 437 height 26
click at [945, 632] on span "Fix Issues" at bounding box center [954, 624] width 56 height 33
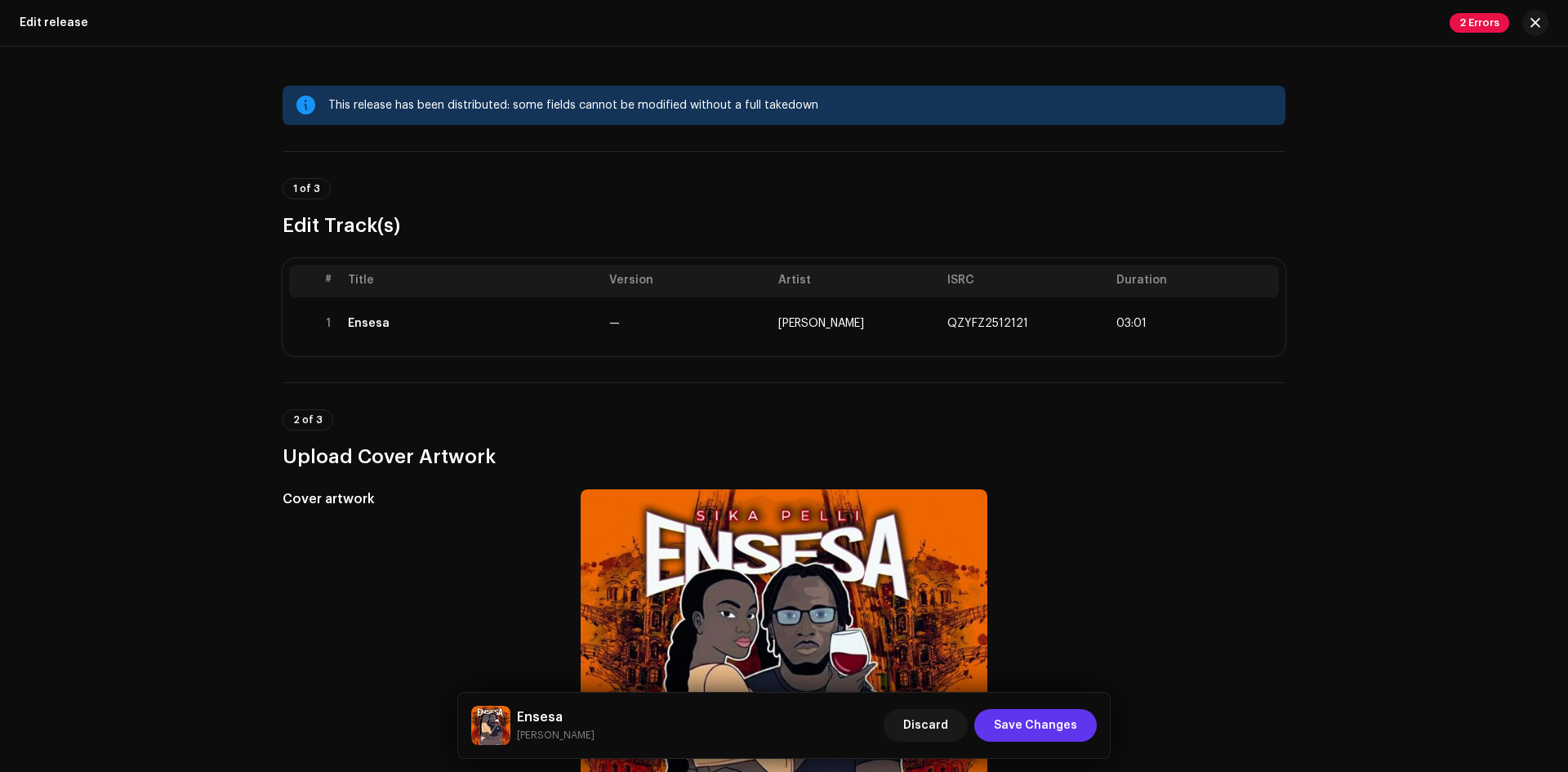
click at [1056, 721] on span "Save Changes" at bounding box center [1035, 725] width 83 height 33
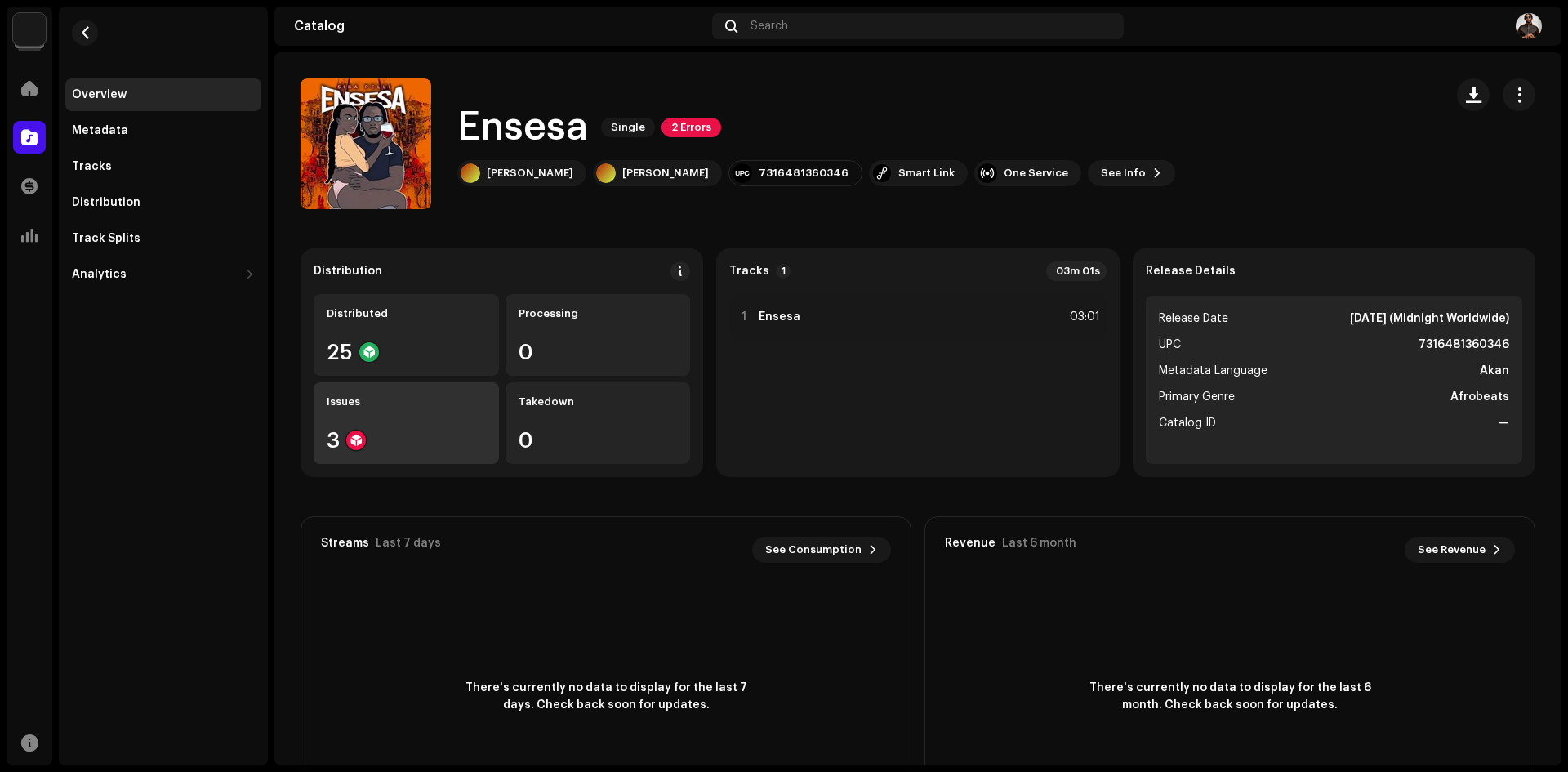
click at [381, 439] on div "3" at bounding box center [406, 440] width 159 height 21
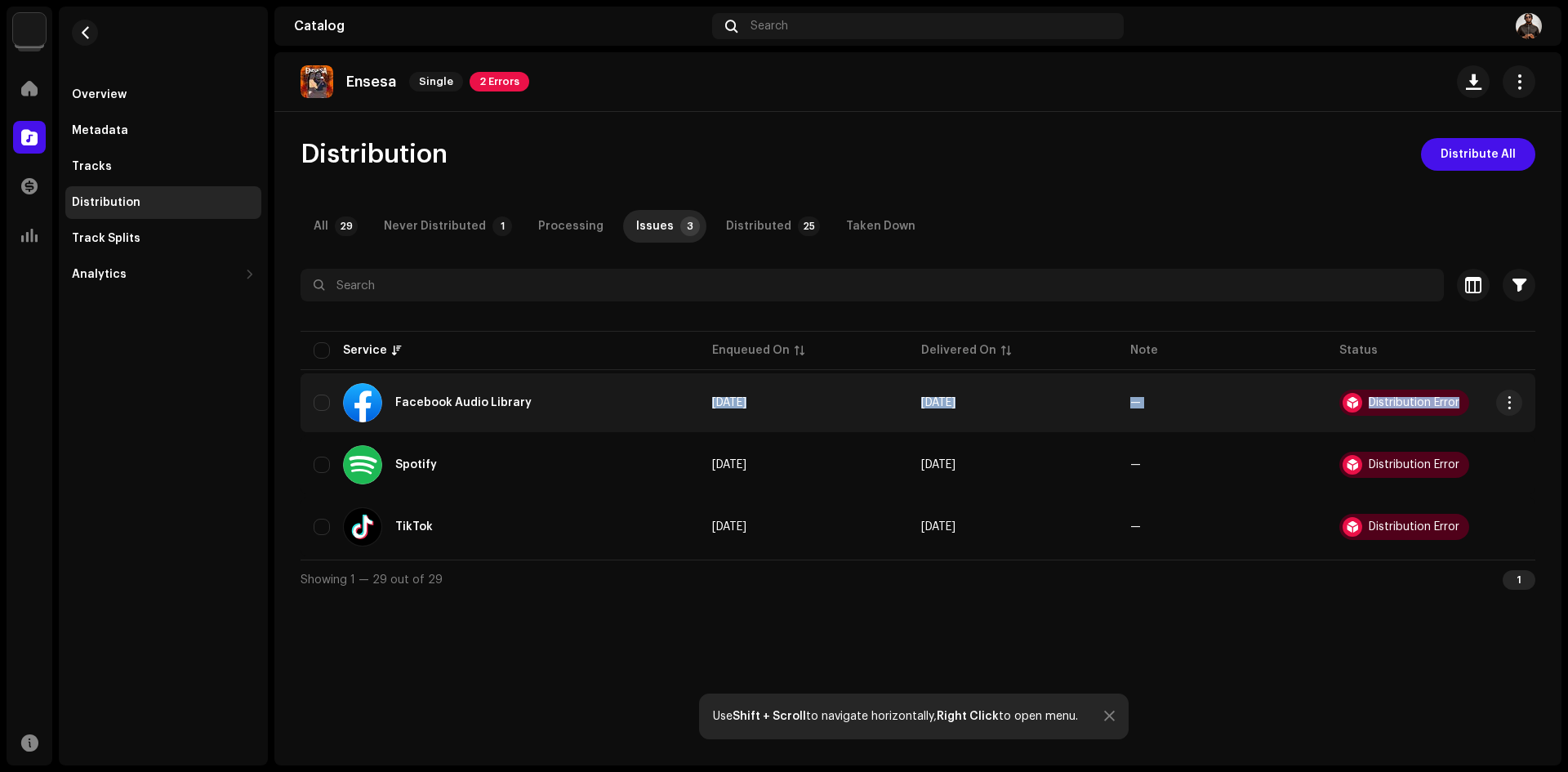
drag, startPoint x: 733, startPoint y: 378, endPoint x: 763, endPoint y: 376, distance: 30.1
click at [763, 376] on tbody "Facebook Audio Library [DATE] [DATE] — Distribution Error Spotify [DATE] [DATE]…" at bounding box center [918, 464] width 1235 height 183
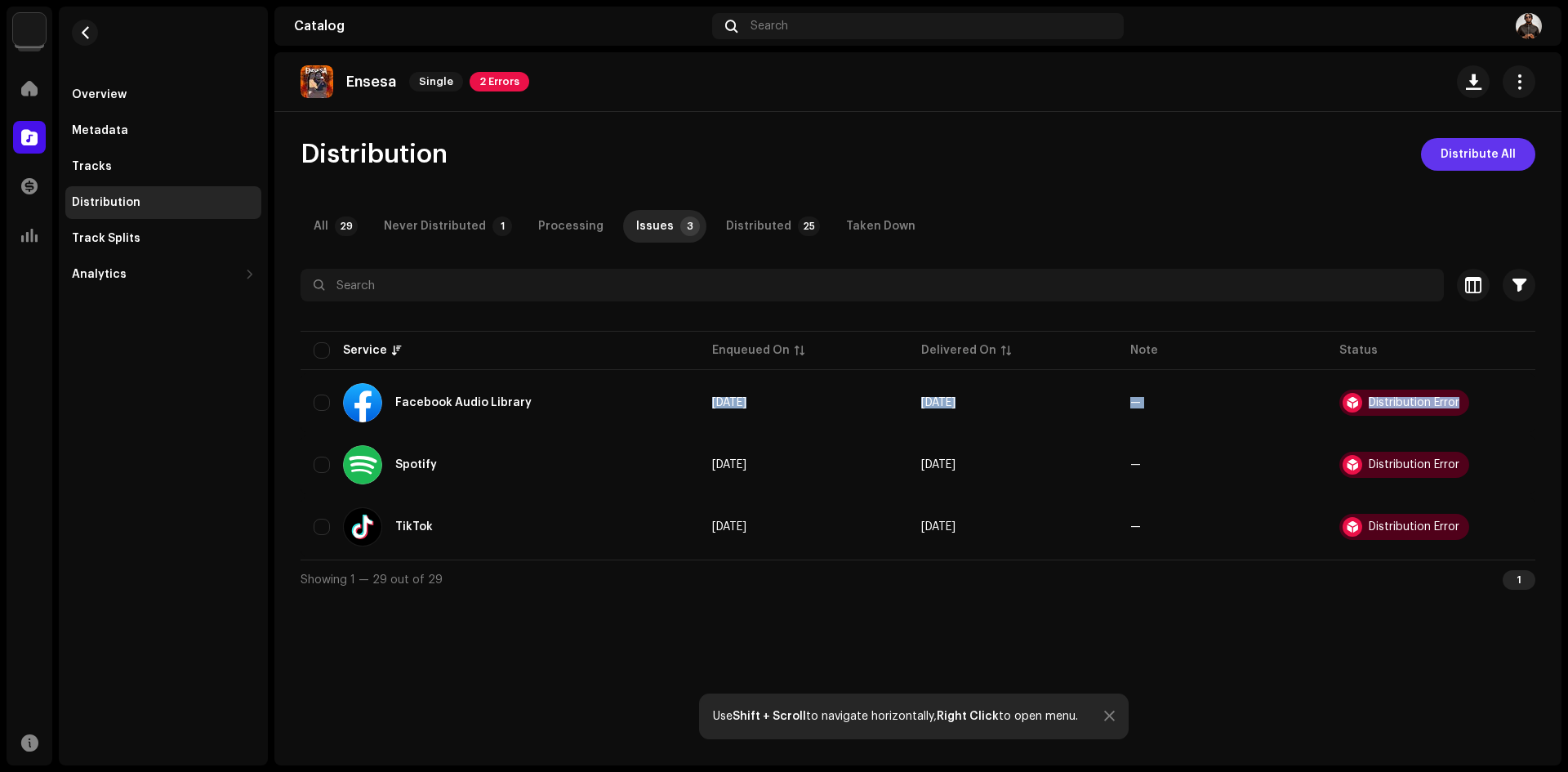
click at [1504, 156] on span "Distribute All" at bounding box center [1479, 154] width 75 height 33
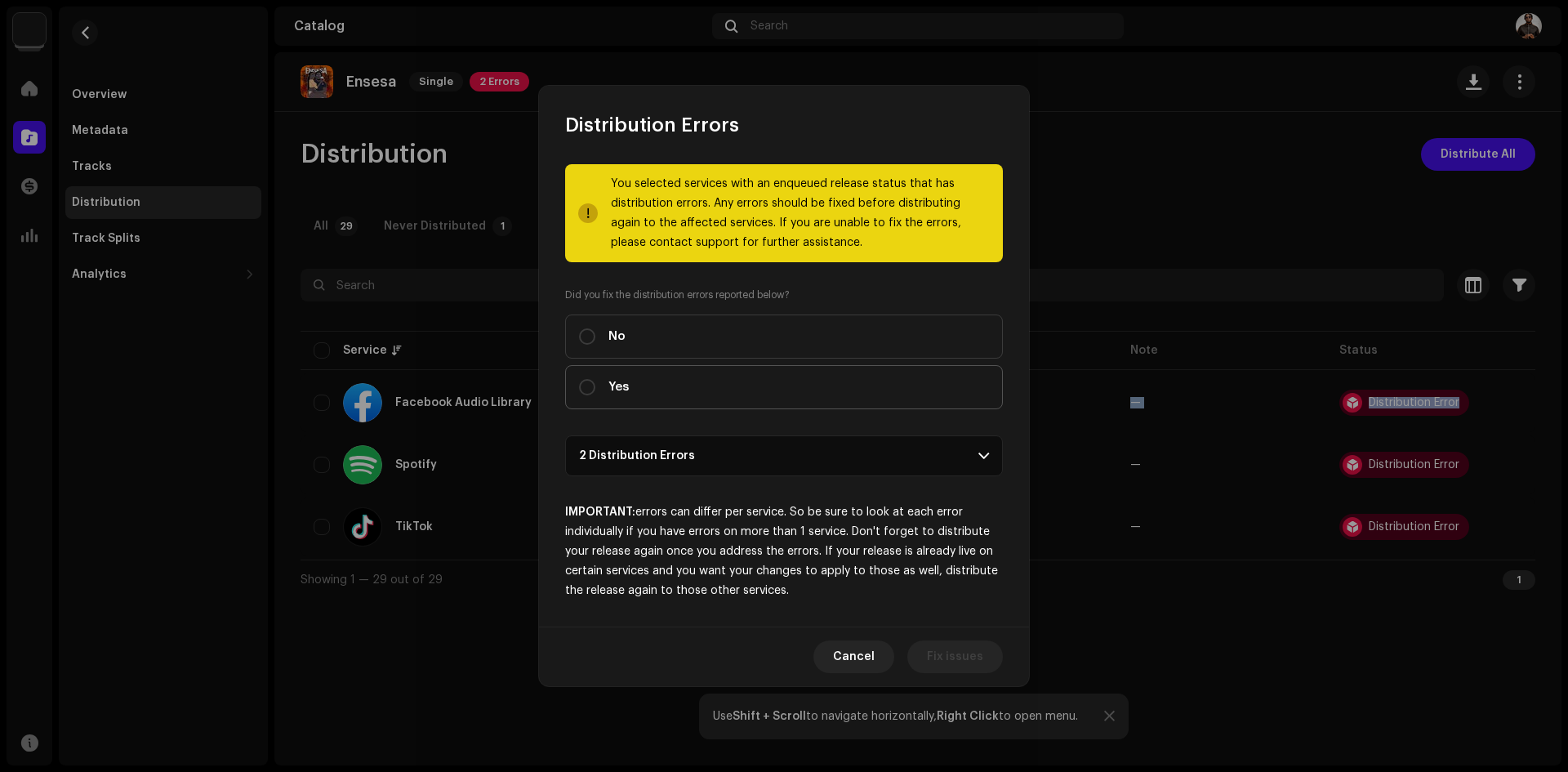
click at [699, 390] on label "Yes" at bounding box center [784, 386] width 437 height 44
click at [596, 390] on input "Yes" at bounding box center [587, 387] width 16 height 16
radio input "true"
click at [943, 652] on span "Distribute" at bounding box center [954, 657] width 58 height 33
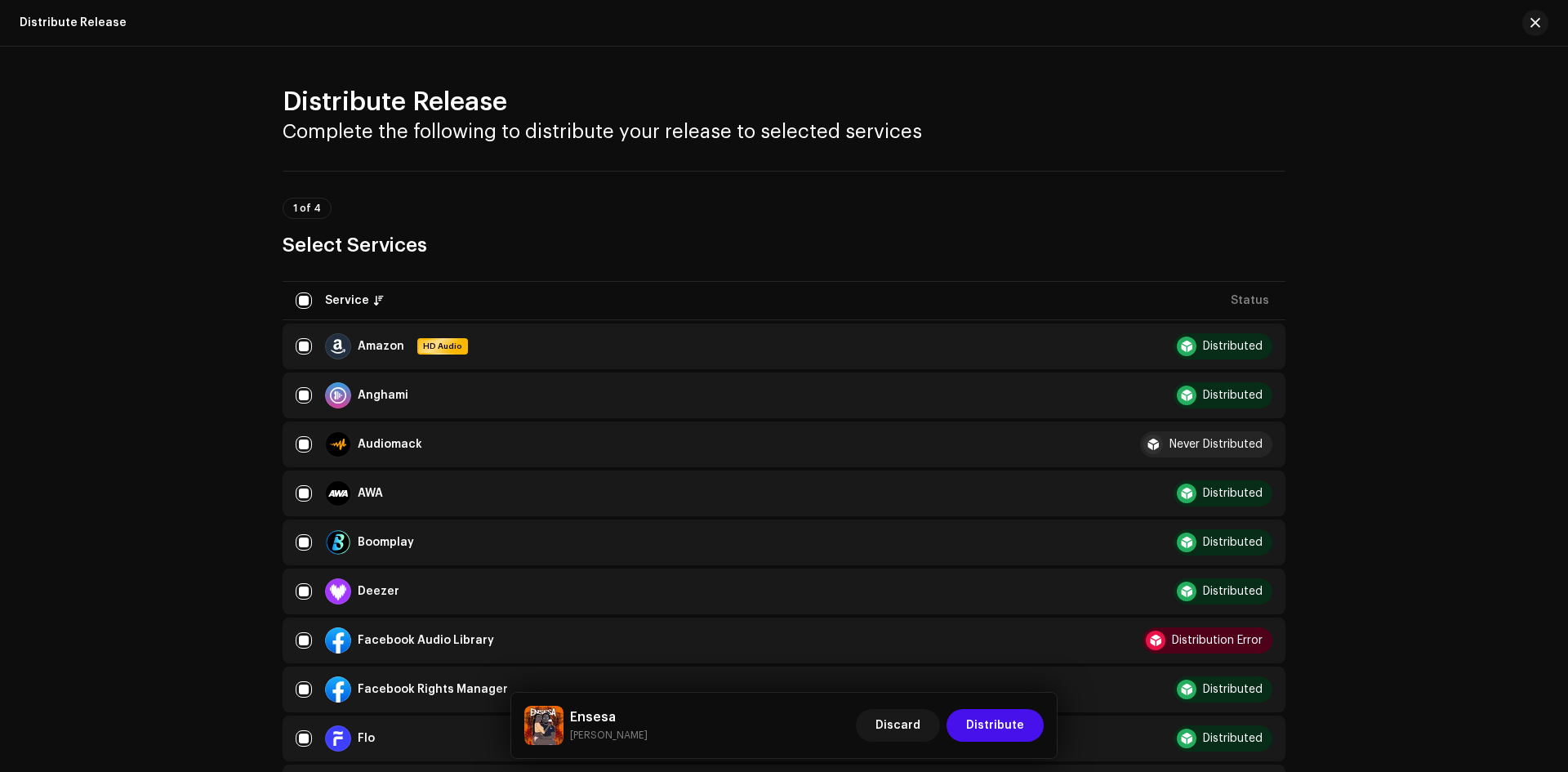
click at [943, 652] on div "Facebook Audio Library" at bounding box center [699, 640] width 805 height 26
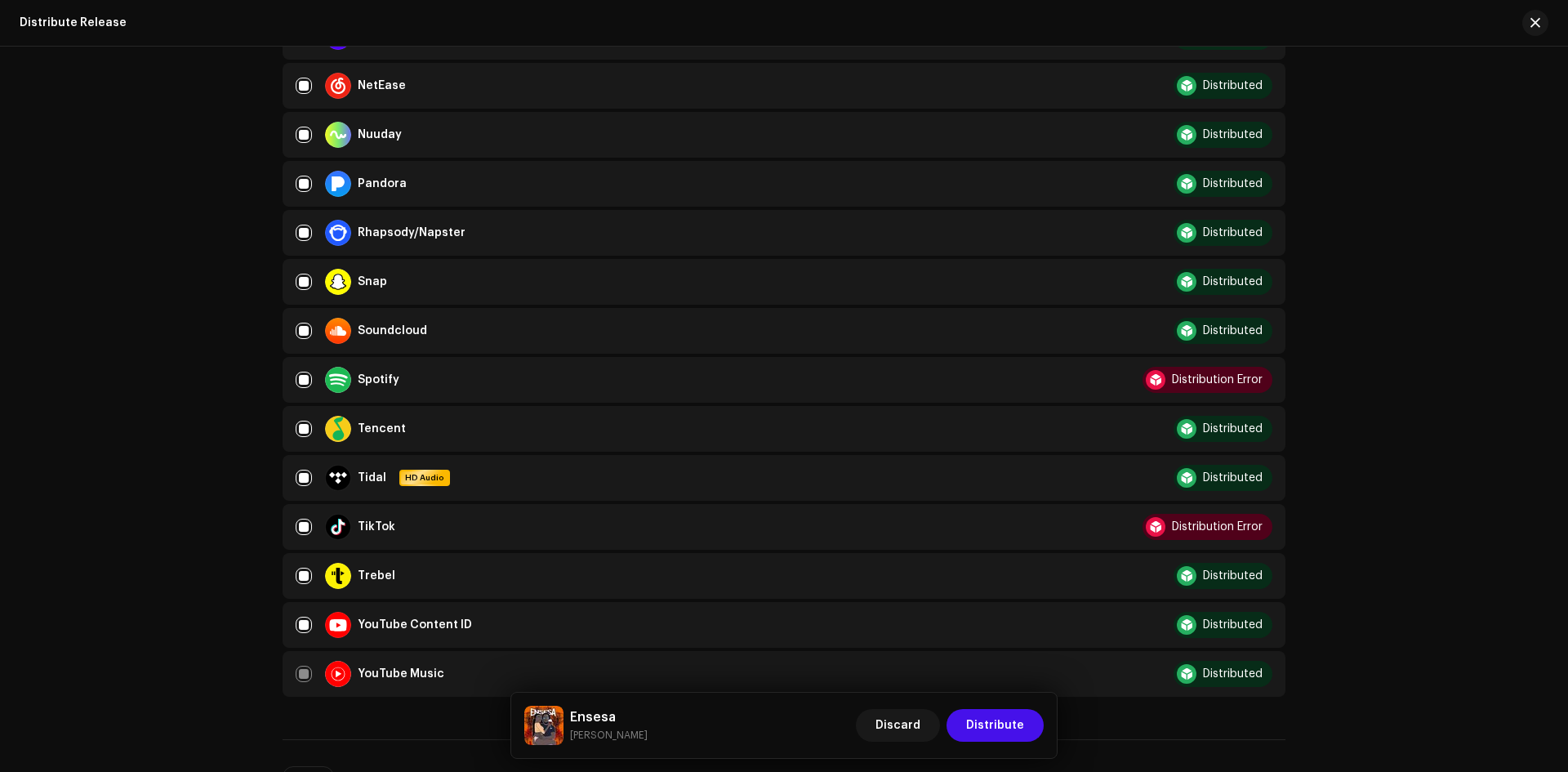
scroll to position [1048, 0]
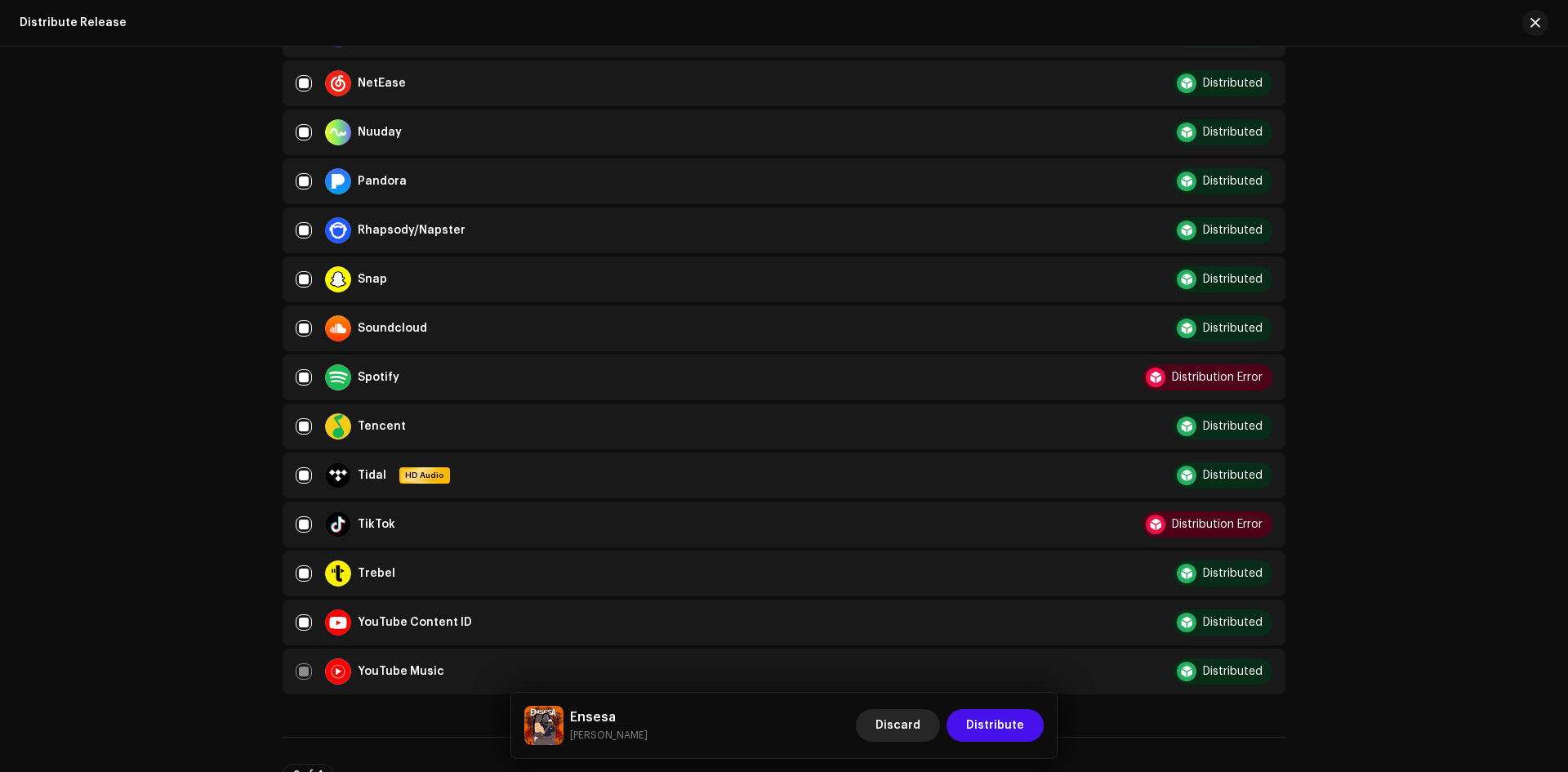
click at [915, 725] on span "Discard" at bounding box center [898, 725] width 45 height 33
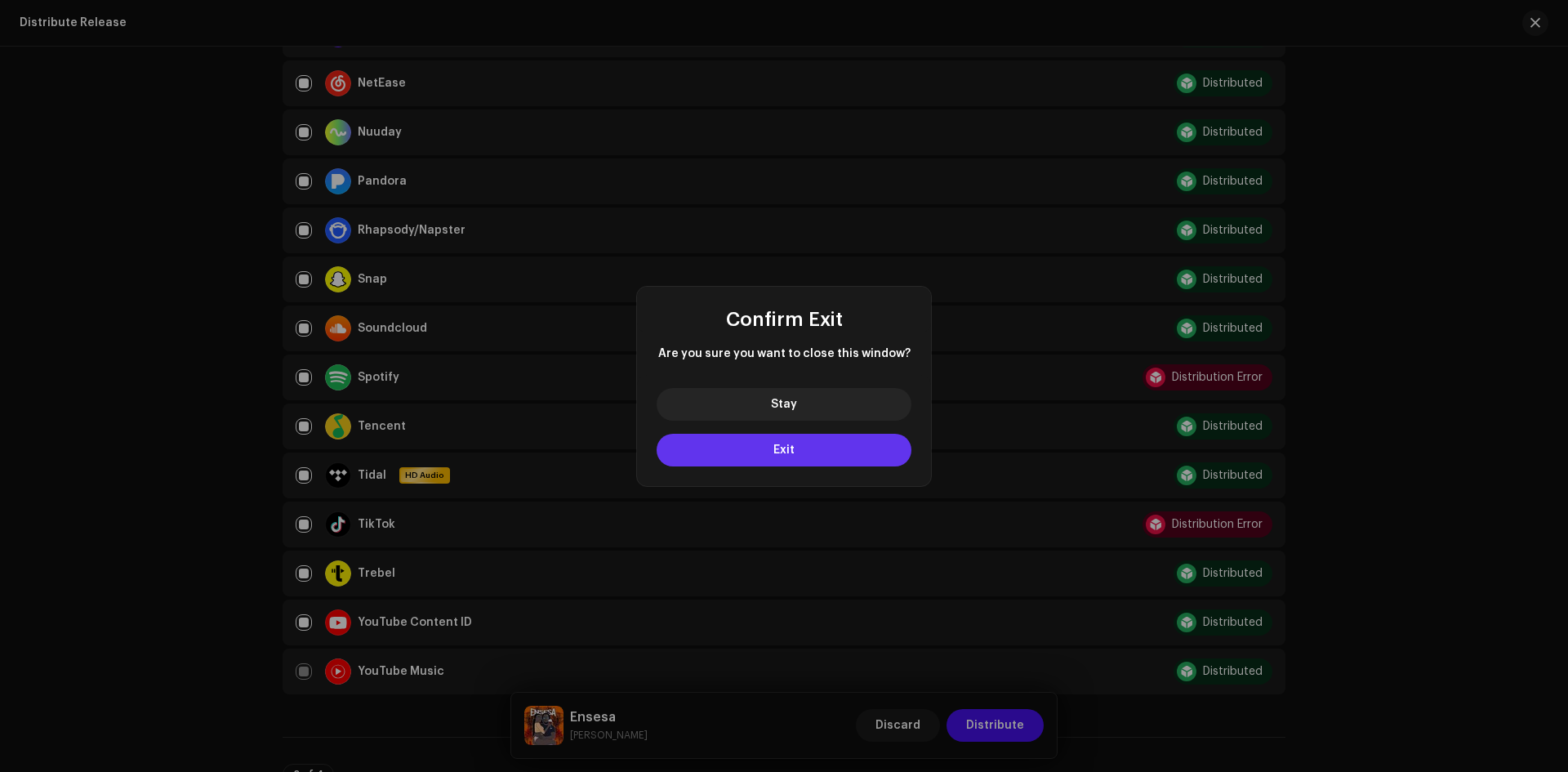
click at [782, 445] on span "Exit" at bounding box center [784, 450] width 21 height 12
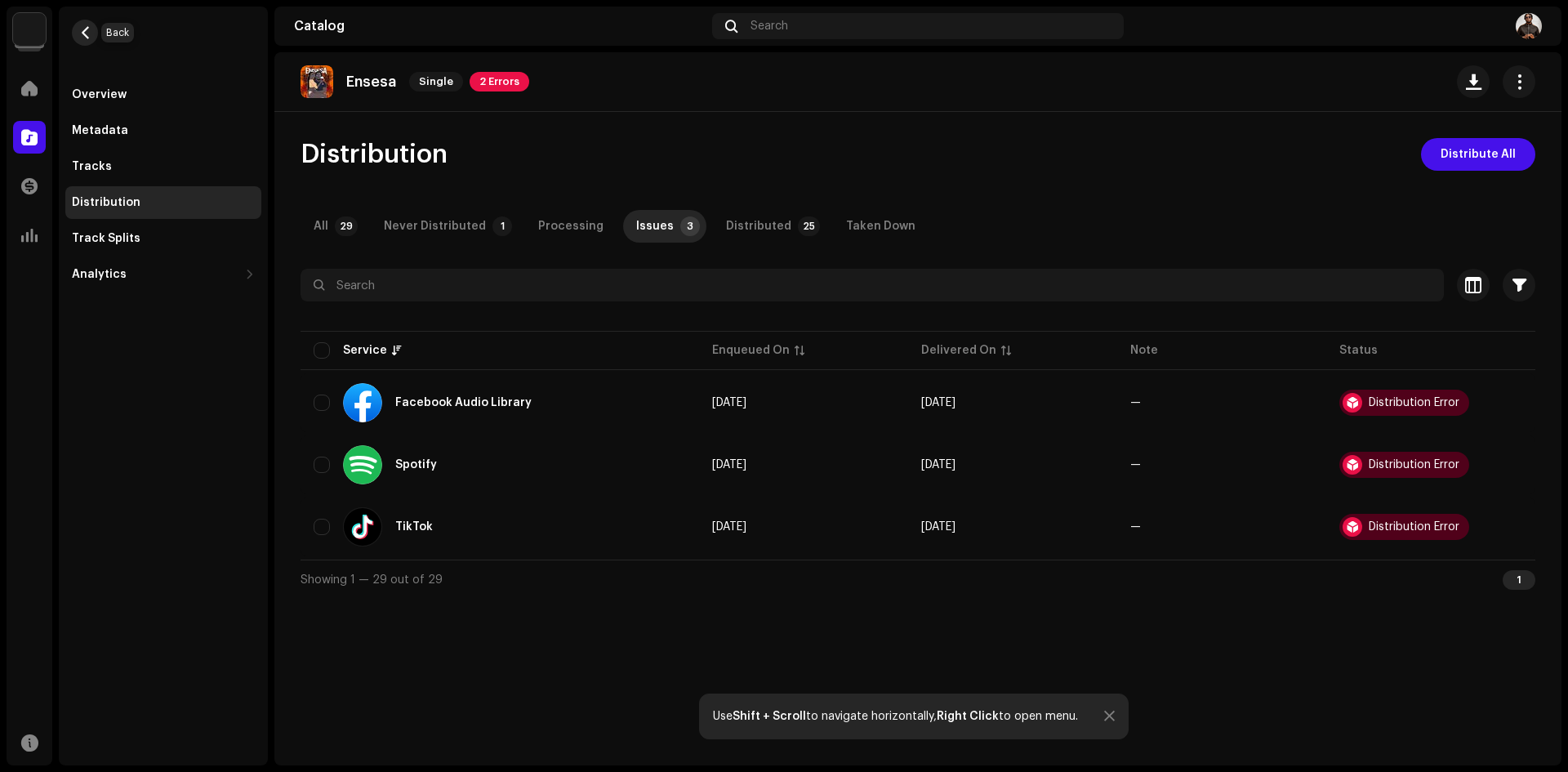
click at [89, 27] on span "button" at bounding box center [86, 32] width 13 height 13
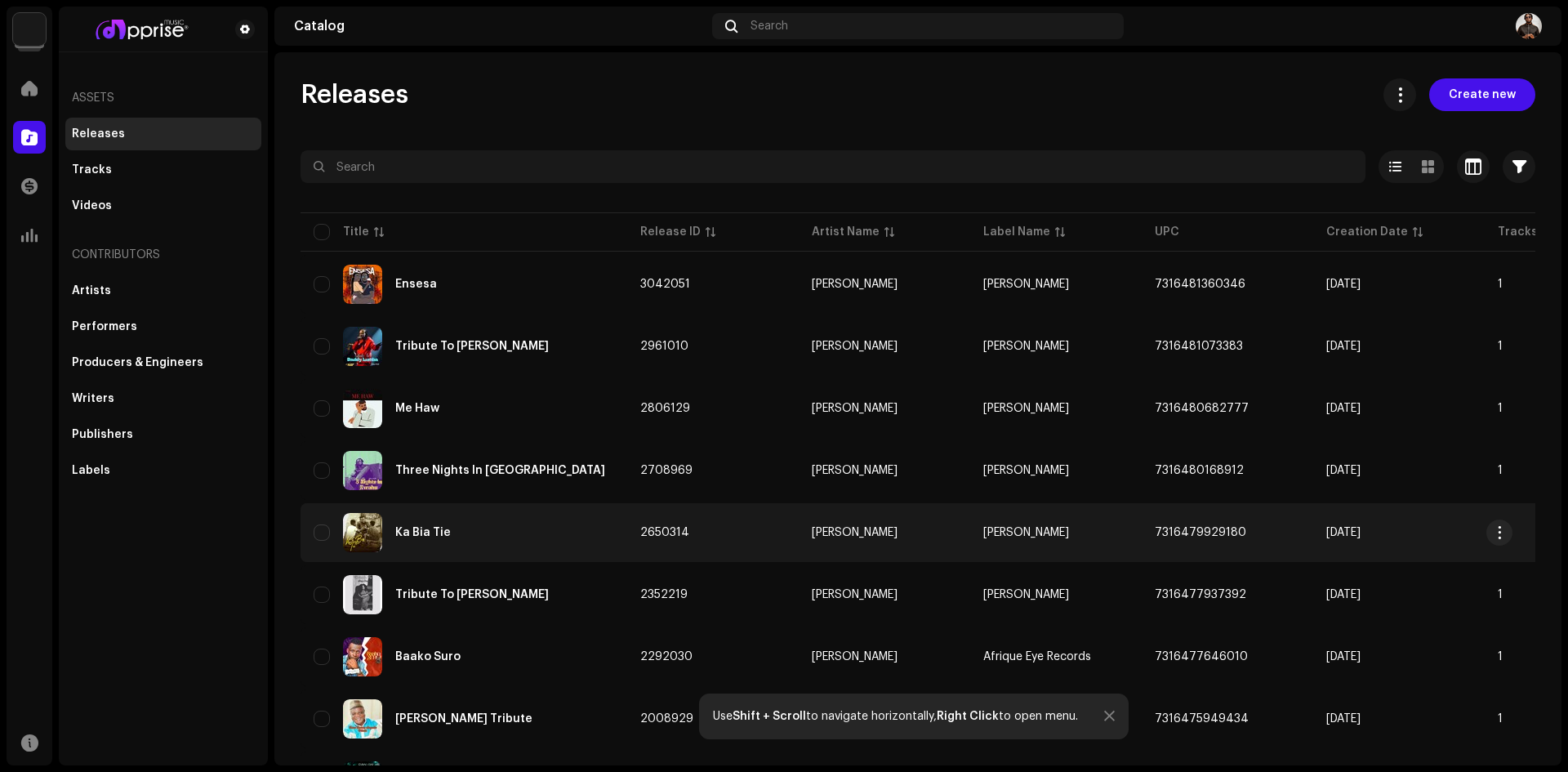
click at [1274, 537] on td "7316479929180" at bounding box center [1228, 532] width 172 height 59
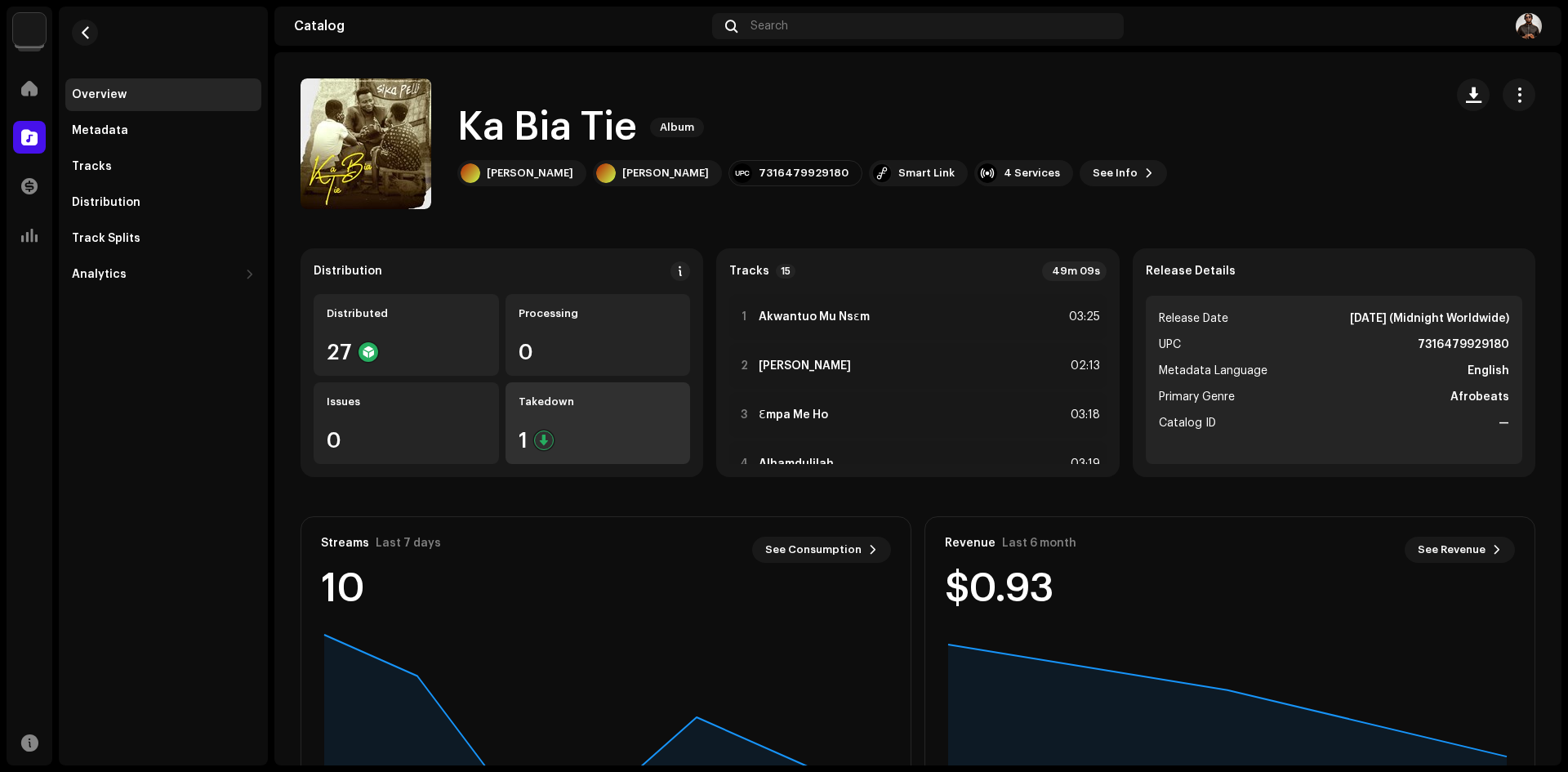
click at [591, 399] on div "Takedown" at bounding box center [598, 402] width 159 height 13
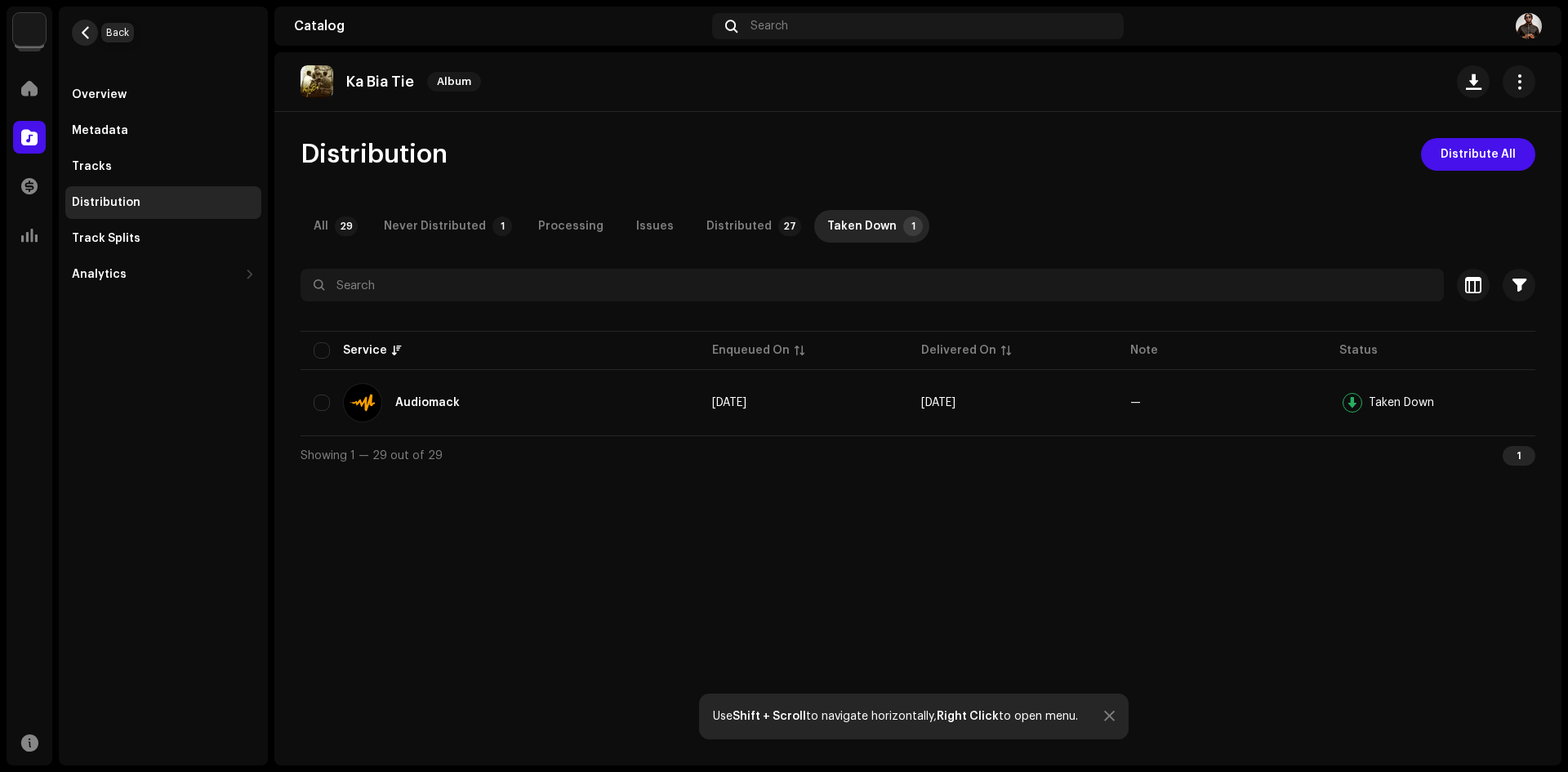
click at [85, 28] on span "button" at bounding box center [86, 32] width 13 height 13
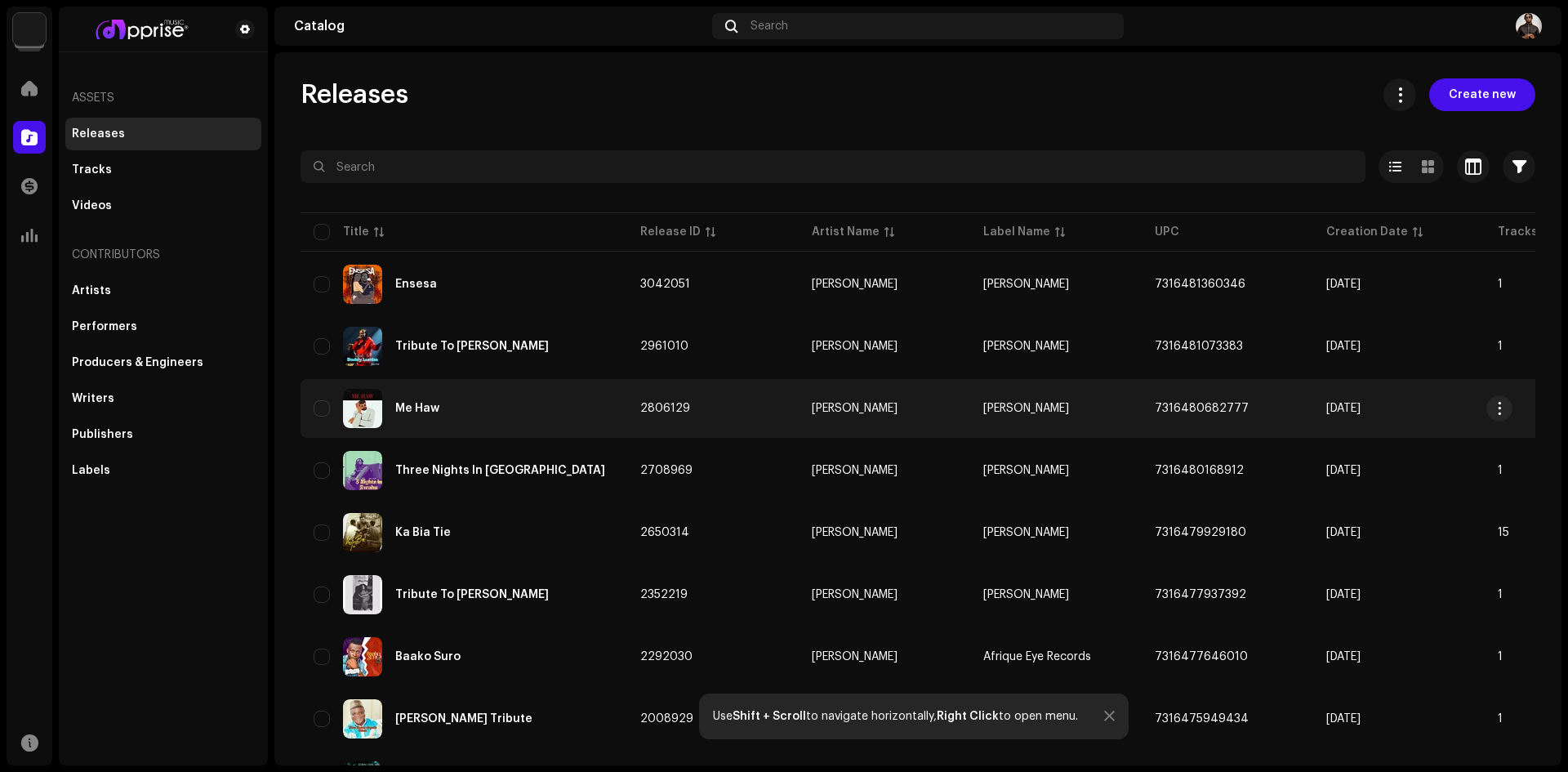
click at [1442, 387] on td "[DATE]" at bounding box center [1399, 409] width 172 height 59
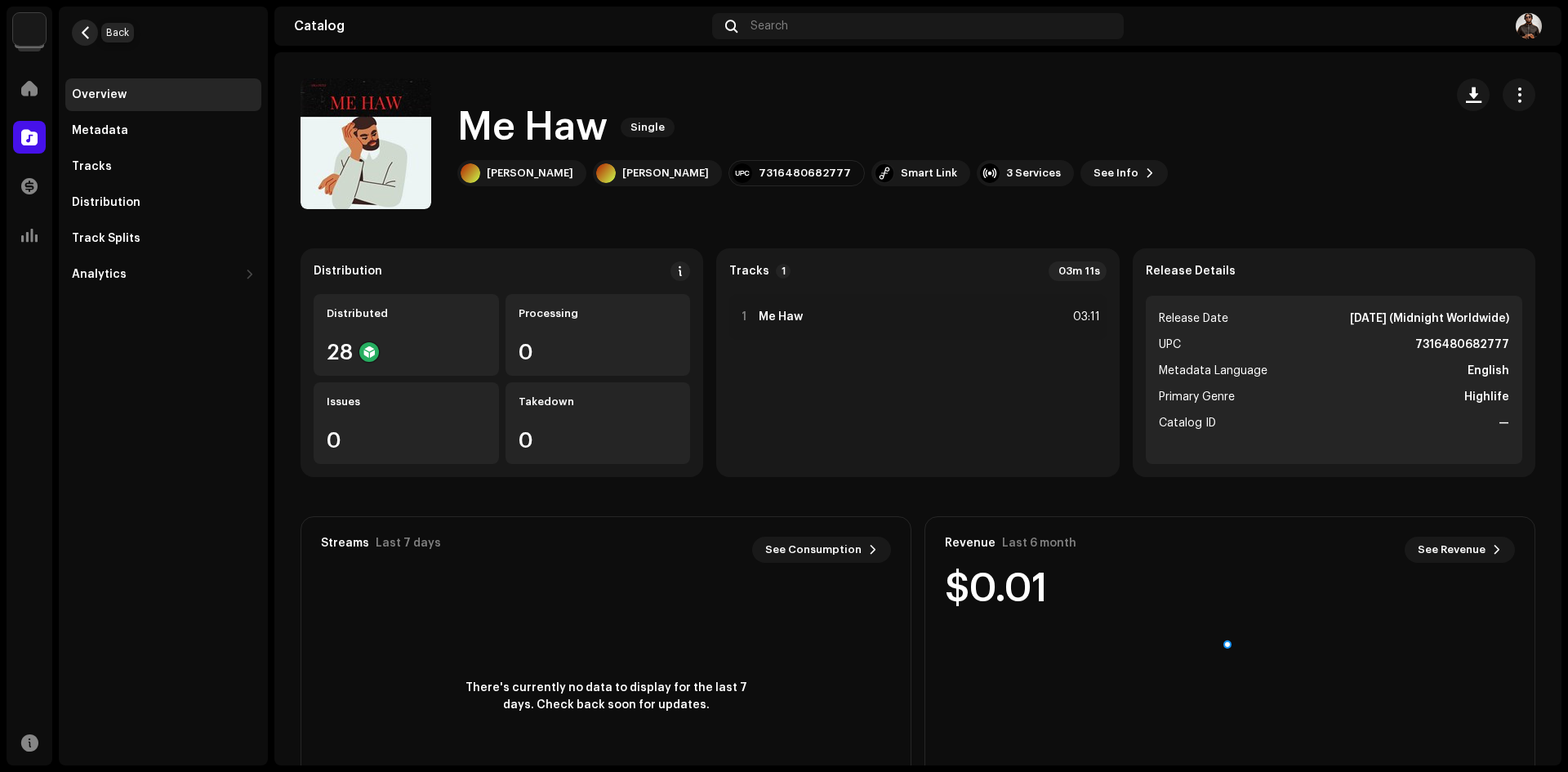
click at [89, 33] on span "button" at bounding box center [86, 32] width 13 height 13
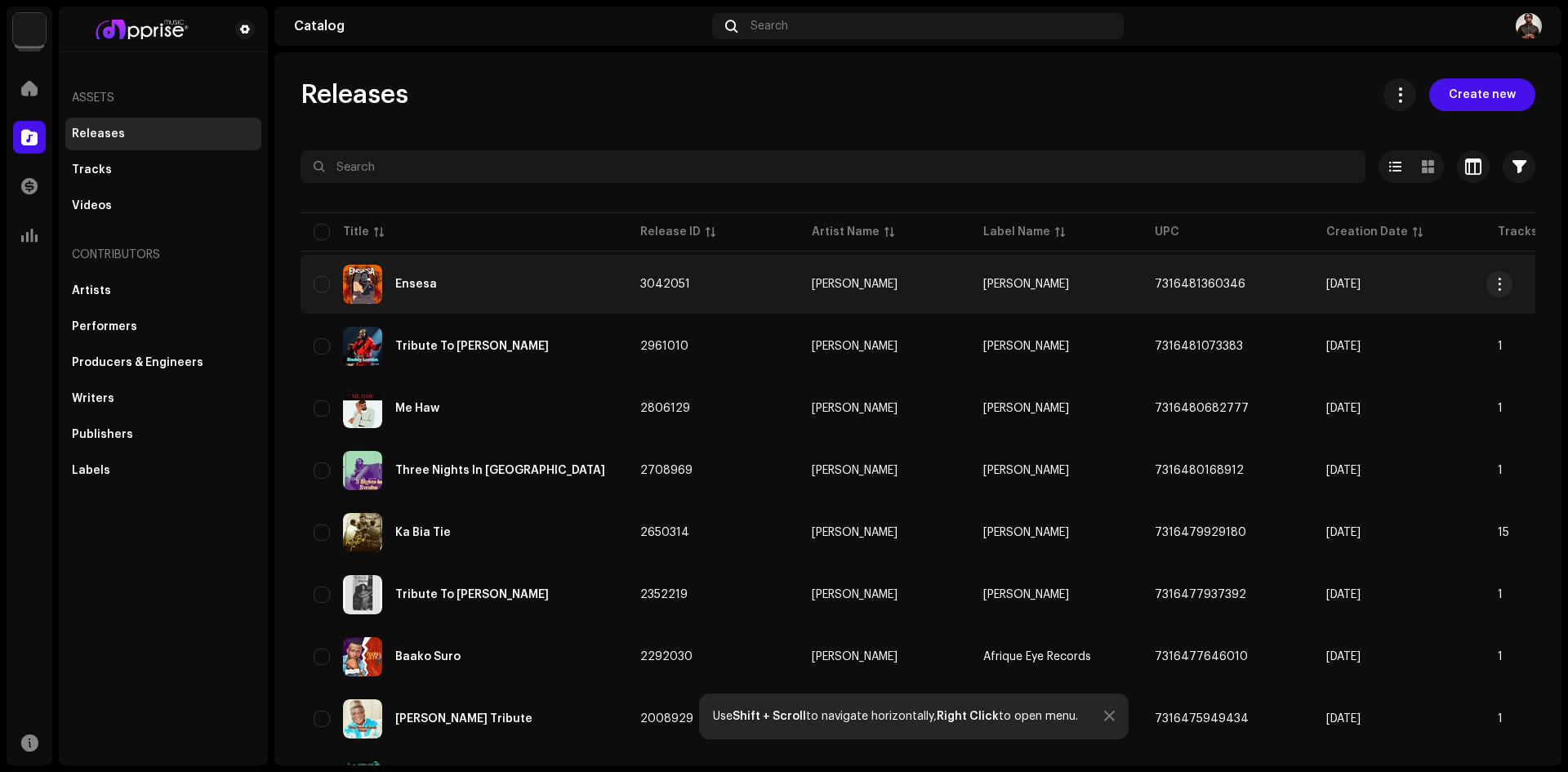
click at [560, 275] on div "Ensesa" at bounding box center [464, 284] width 301 height 39
